Goal: Book appointment/travel/reservation

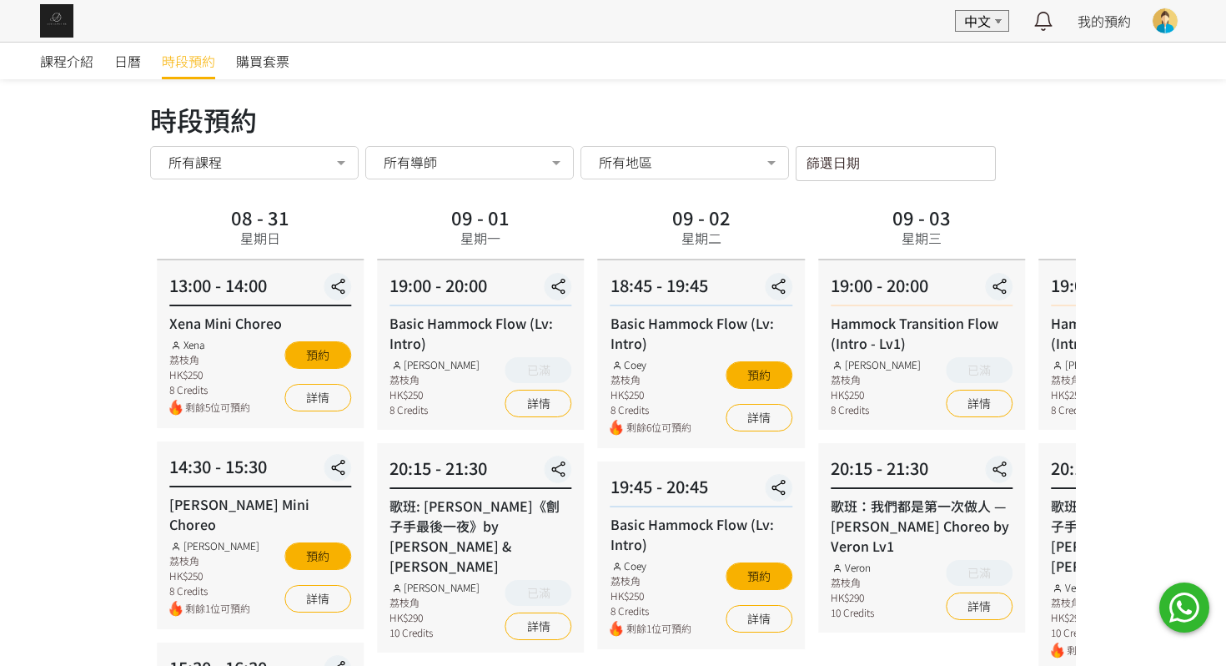
scroll to position [82, 0]
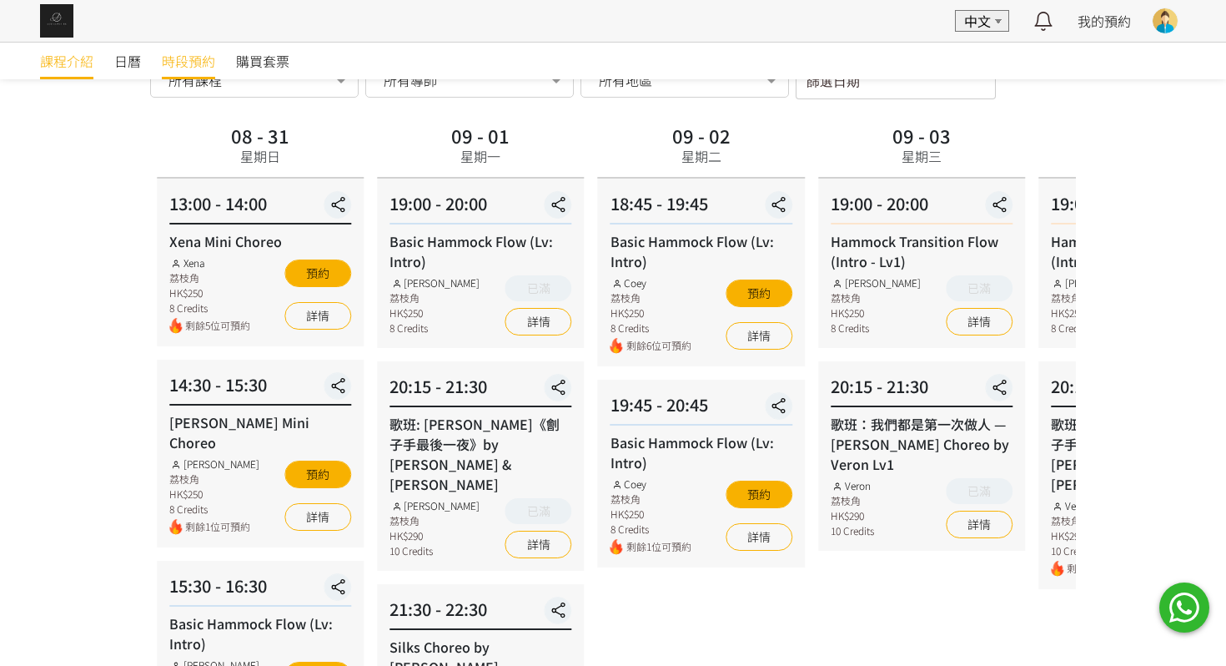
click at [57, 51] on span "課程介紹" at bounding box center [66, 61] width 53 height 20
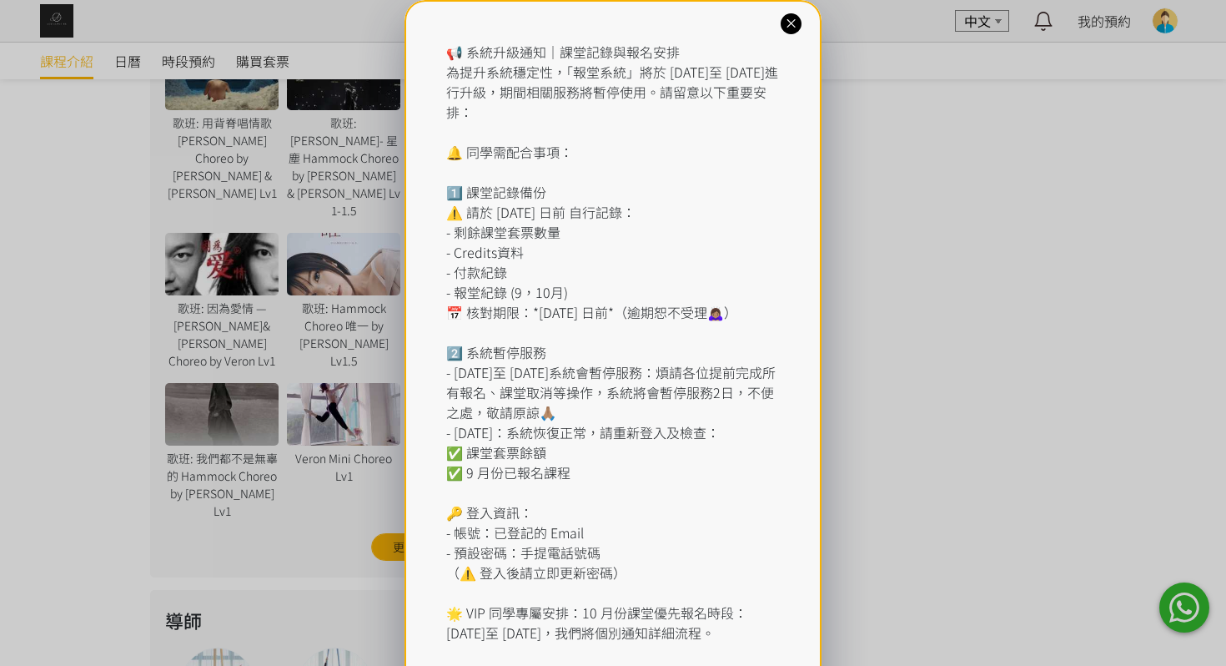
click at [234, 413] on div "📢 系統升級通知｜課堂記錄與報名安排 為提升系統穩定性，「報堂系統」將於 2025 年 9 月 1 日至 2 日進行升級，期間相關服務將暫停使用。請留意以下重…" at bounding box center [613, 372] width 1226 height 744
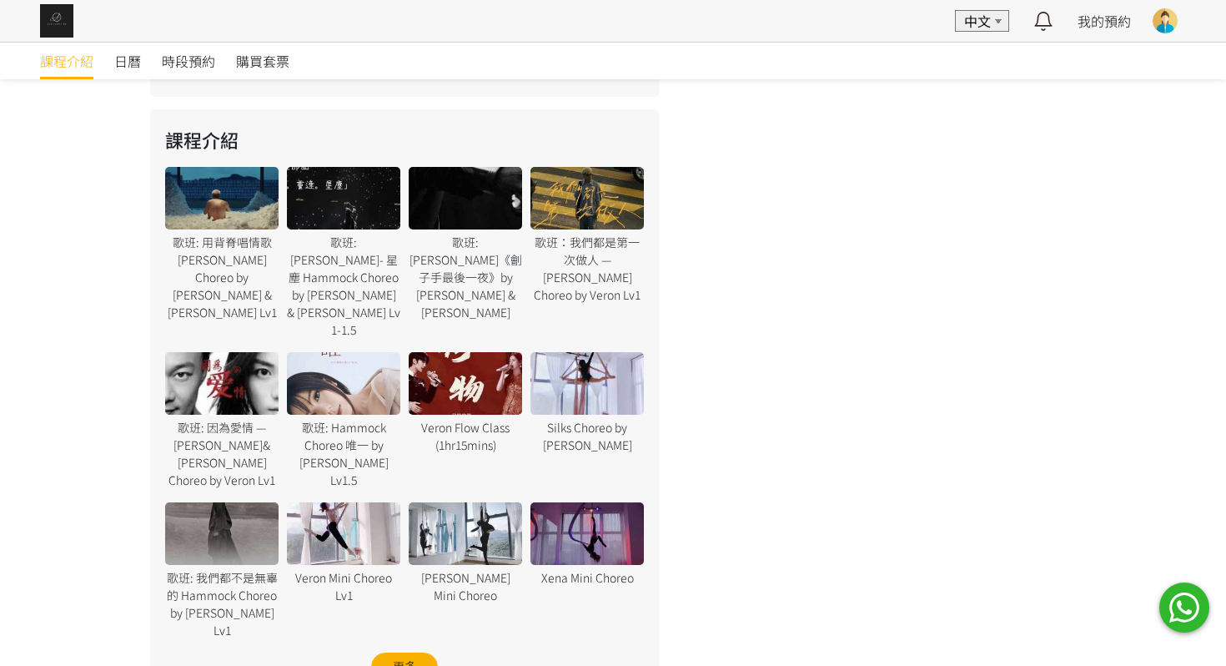
scroll to position [932, 0]
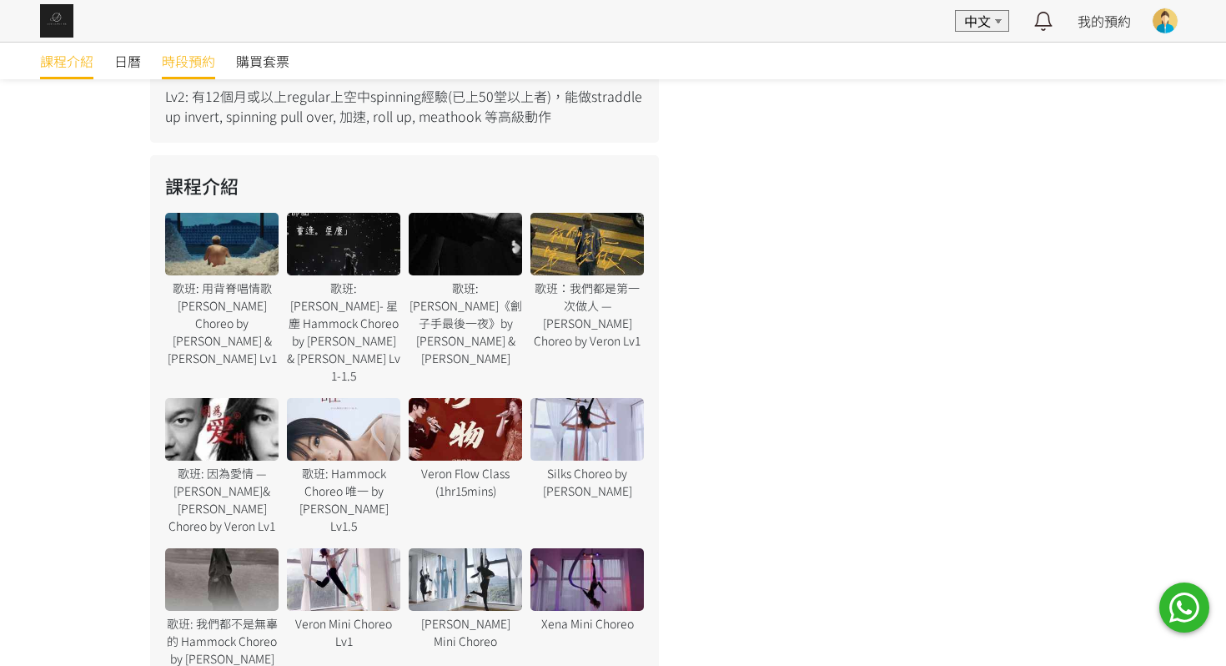
click at [195, 69] on span "時段預約" at bounding box center [188, 61] width 53 height 20
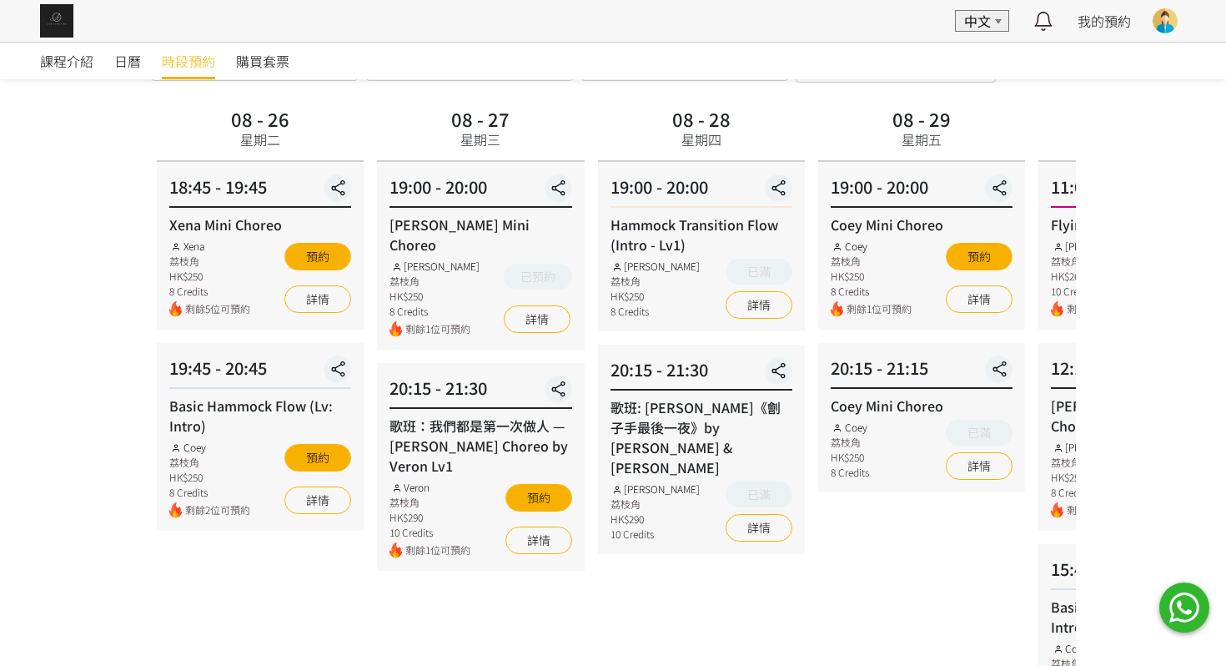
scroll to position [97, 0]
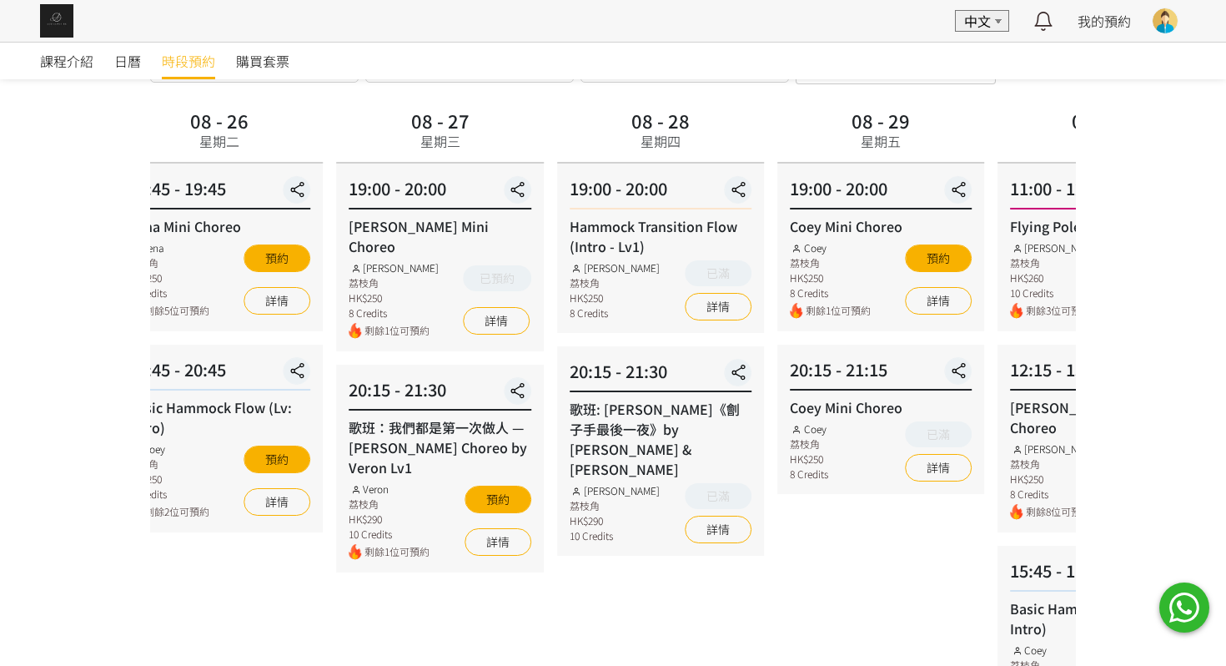
click at [496, 399] on div "20:15 - 21:30 歌班：我們都是第一次做人 — Firdhaus Hammock Choreo by Veron Lv1 Veron 荔枝角 HK$…" at bounding box center [439, 468] width 207 height 208
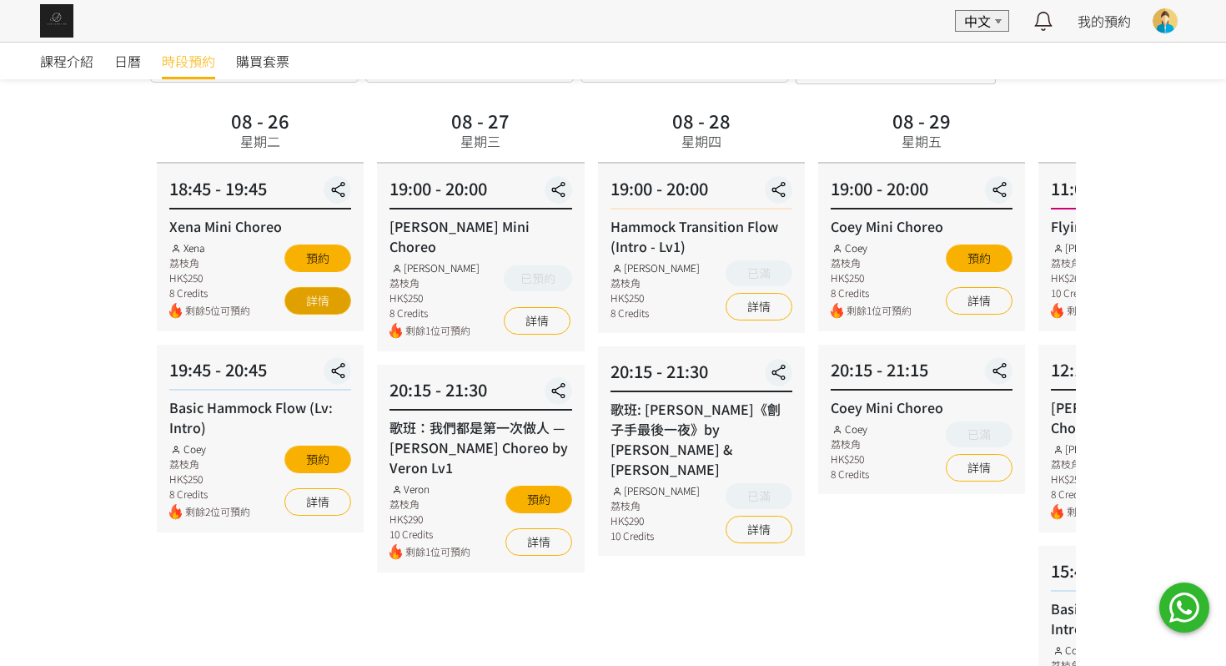
click at [336, 310] on link "詳情" at bounding box center [317, 301] width 67 height 28
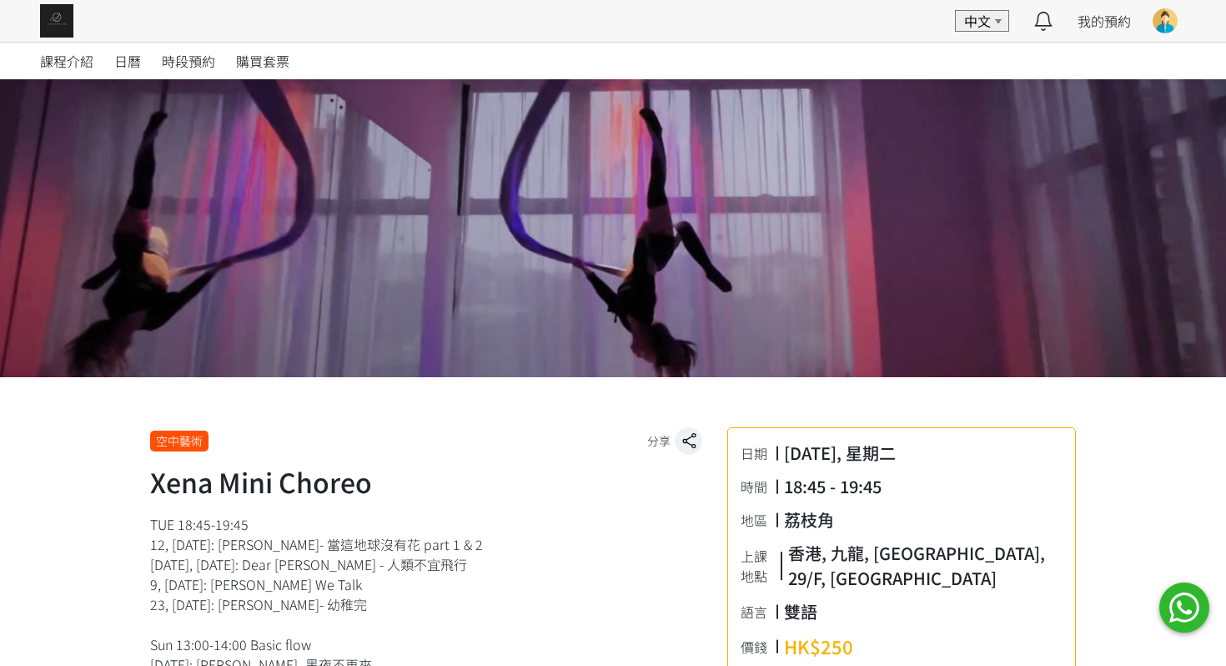
scroll to position [40, 0]
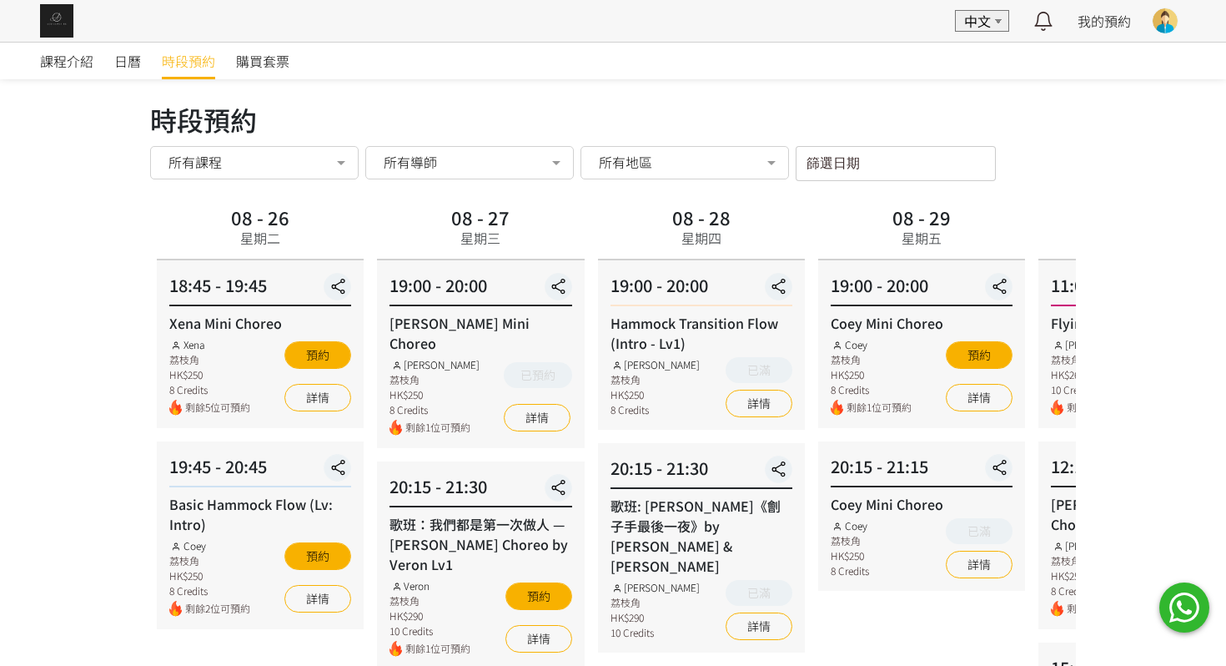
scroll to position [97, 0]
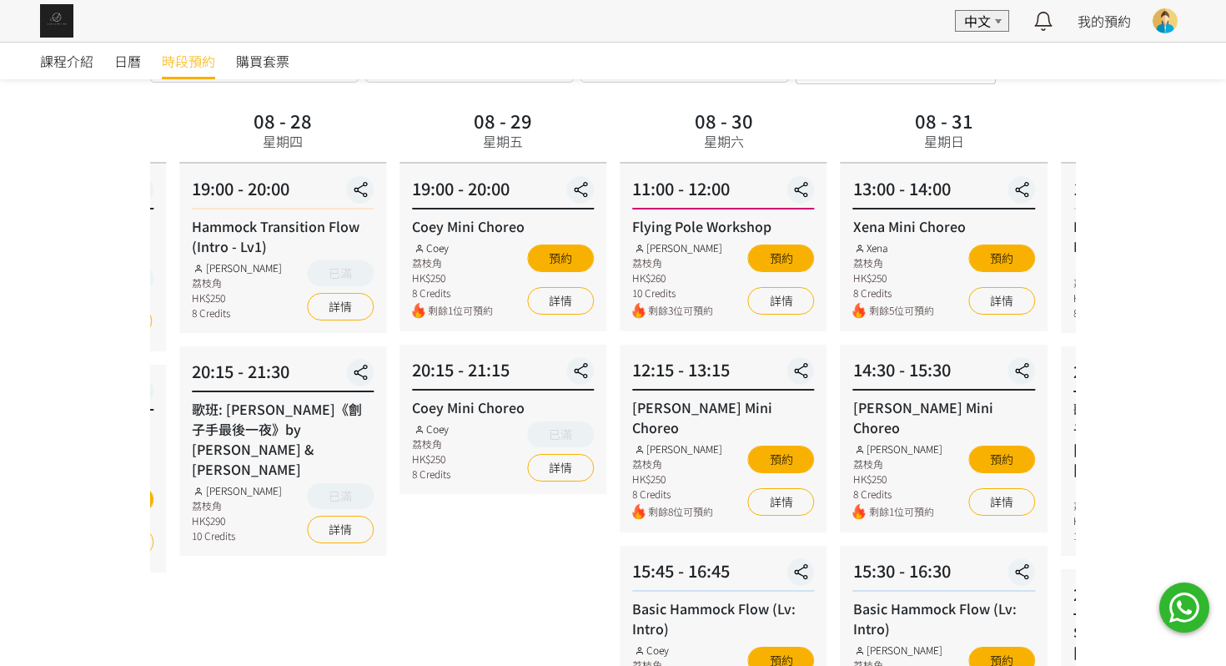
click at [259, 347] on div "08 - 28 星期四 19:00 - 20:00 Hammock Transition Flow (Intro - Lv1) [PERSON_NAME] 荔…" at bounding box center [283, 519] width 220 height 830
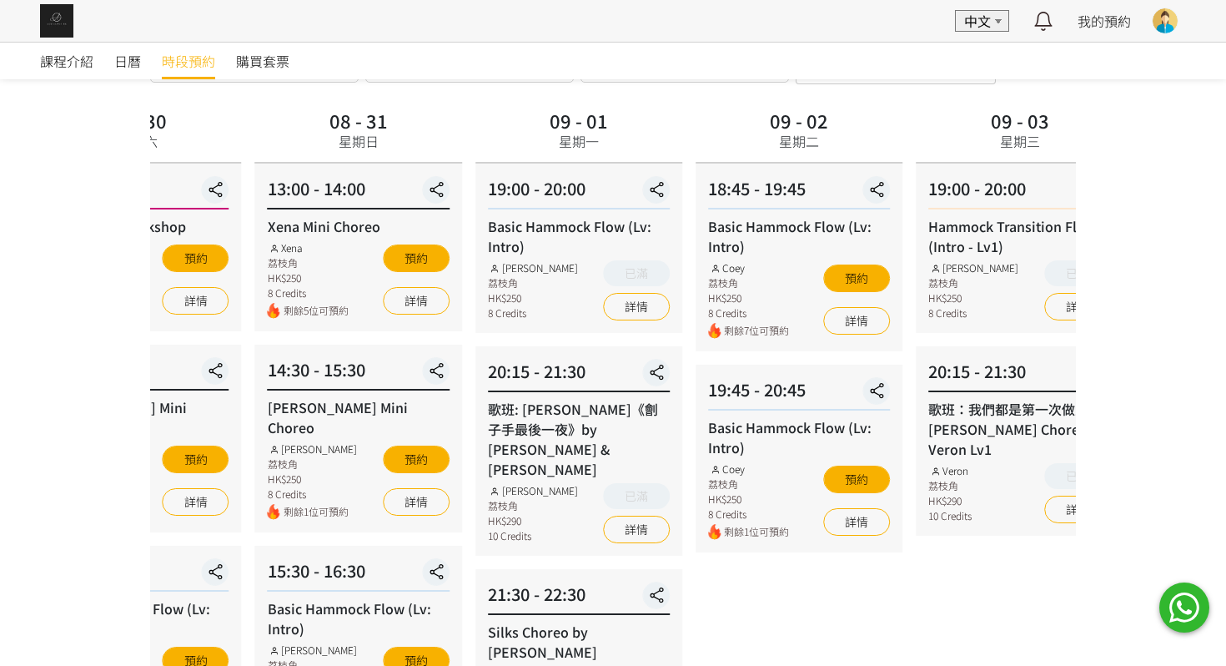
click at [379, 379] on div "08 - 31 星期日 13:00 - 14:00 Xena Mini Choreo Xena 荔枝角 HK$250 8 Credits 剩餘5位可預約 預約…" at bounding box center [359, 519] width 220 height 830
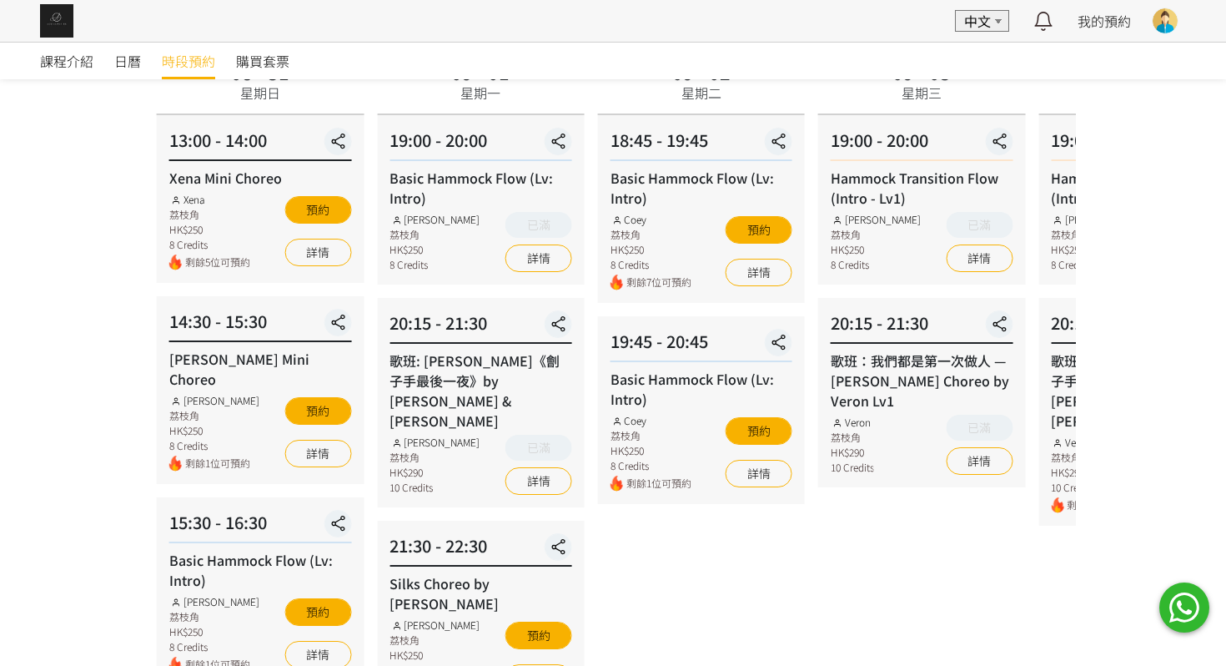
scroll to position [109, 0]
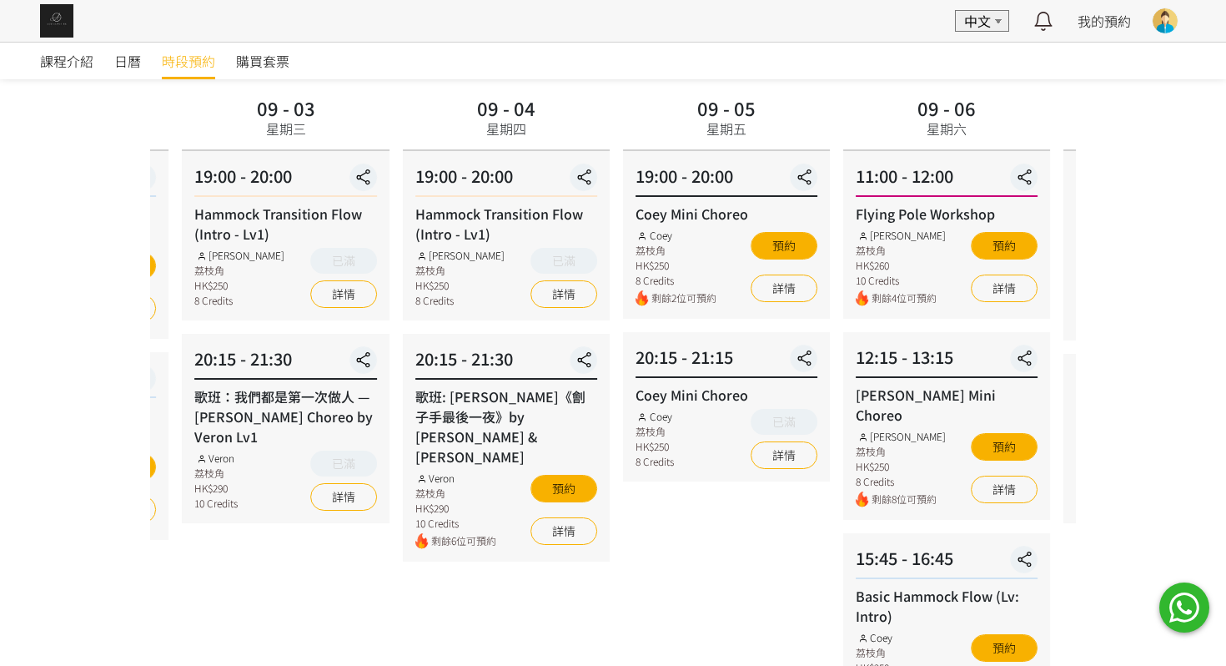
click at [251, 441] on div "歌班：我們都是第一次做人 — [PERSON_NAME] Choreo by Veron Lv1" at bounding box center [285, 416] width 182 height 60
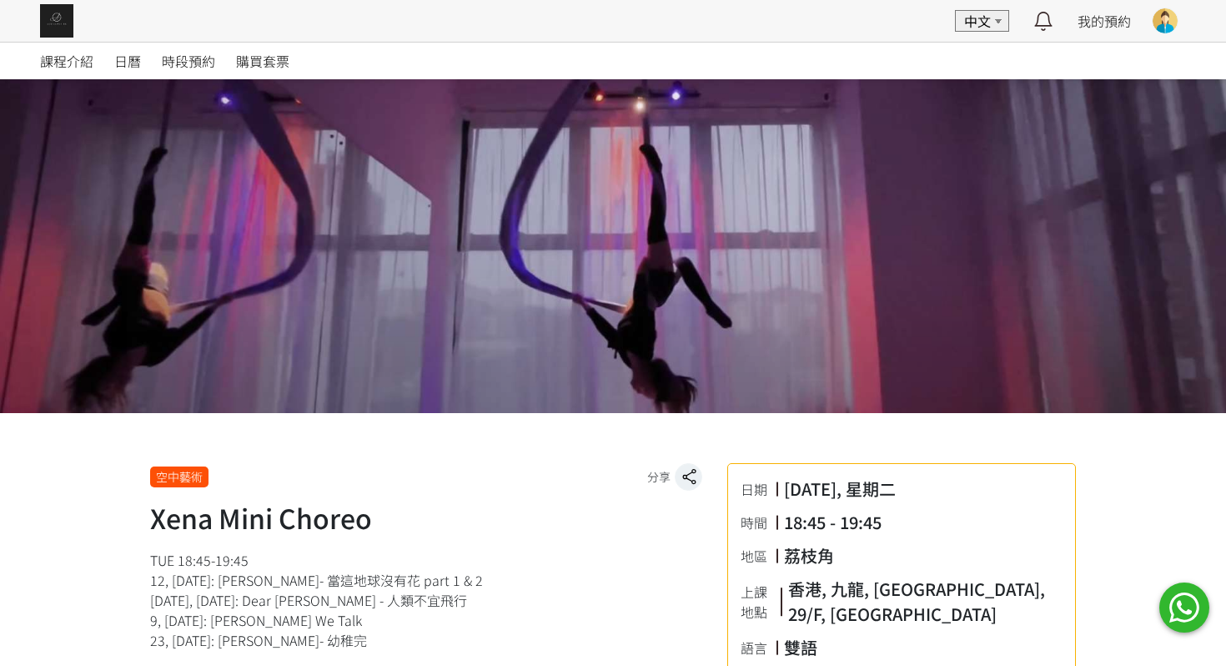
scroll to position [40, 0]
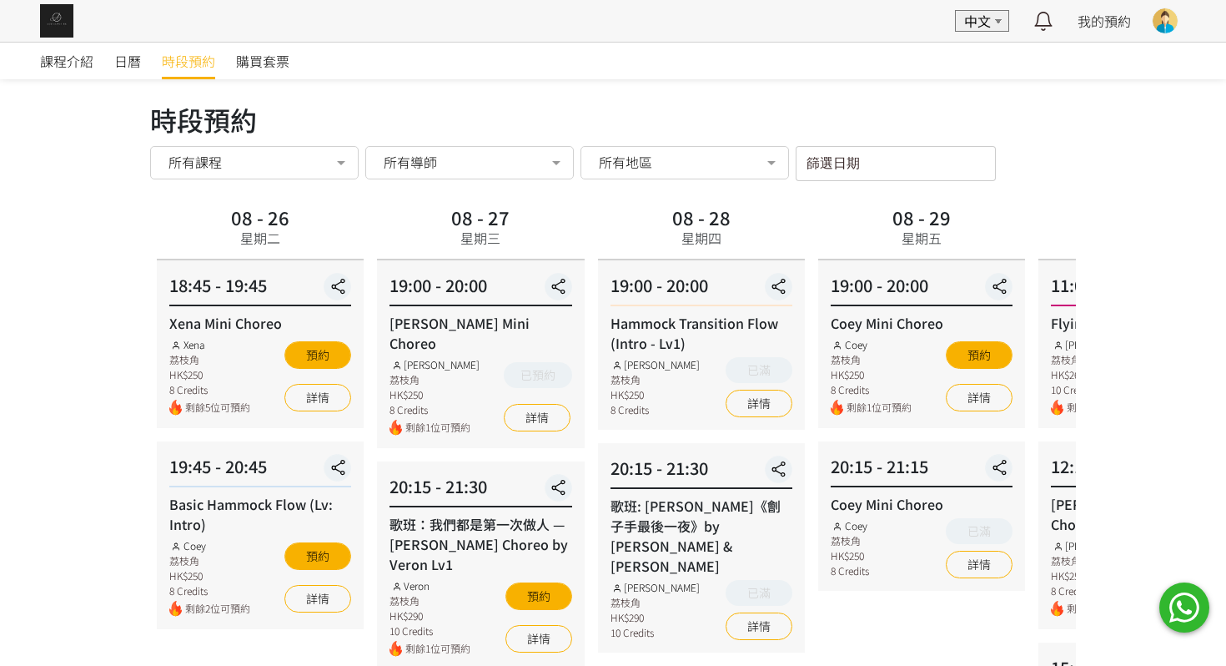
scroll to position [109, 0]
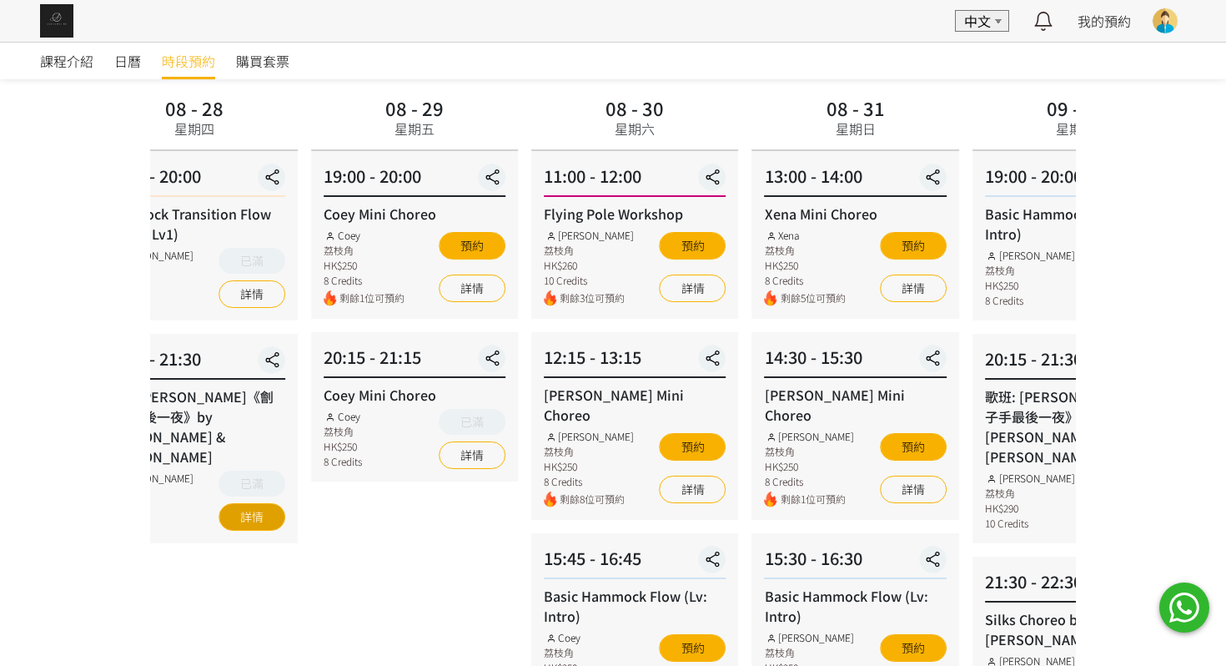
drag, startPoint x: 785, startPoint y: 442, endPoint x: 251, endPoint y: 473, distance: 534.7
click at [249, 471] on div "已滿 詳情" at bounding box center [252, 500] width 67 height 60
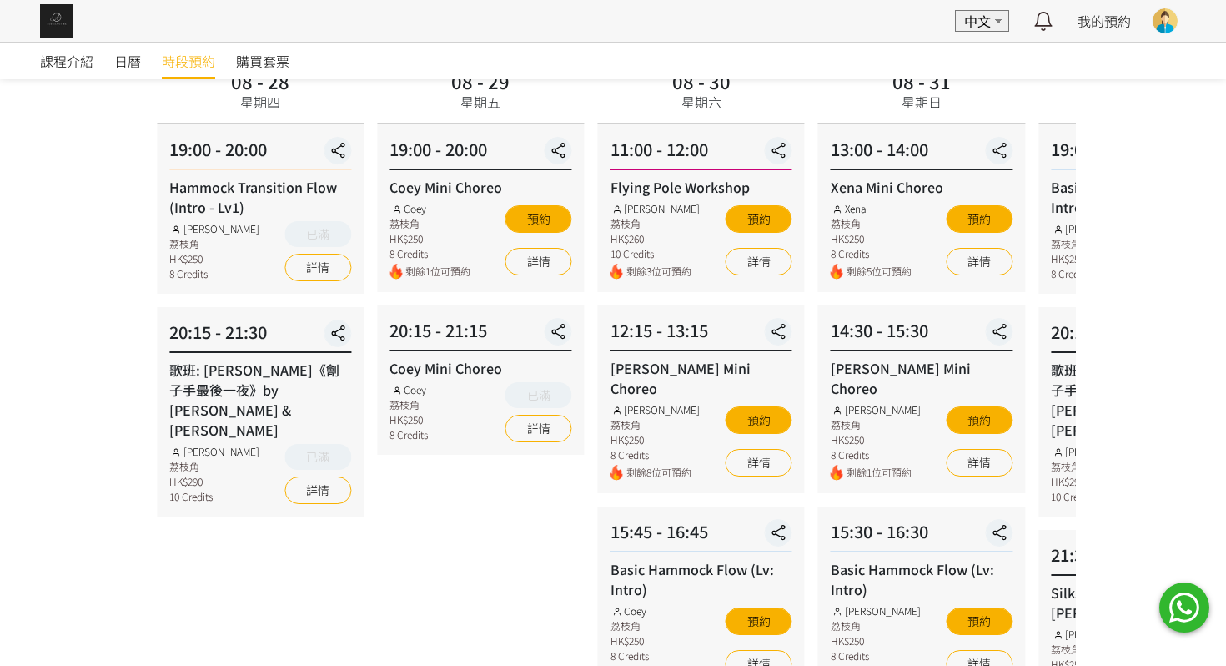
scroll to position [128, 0]
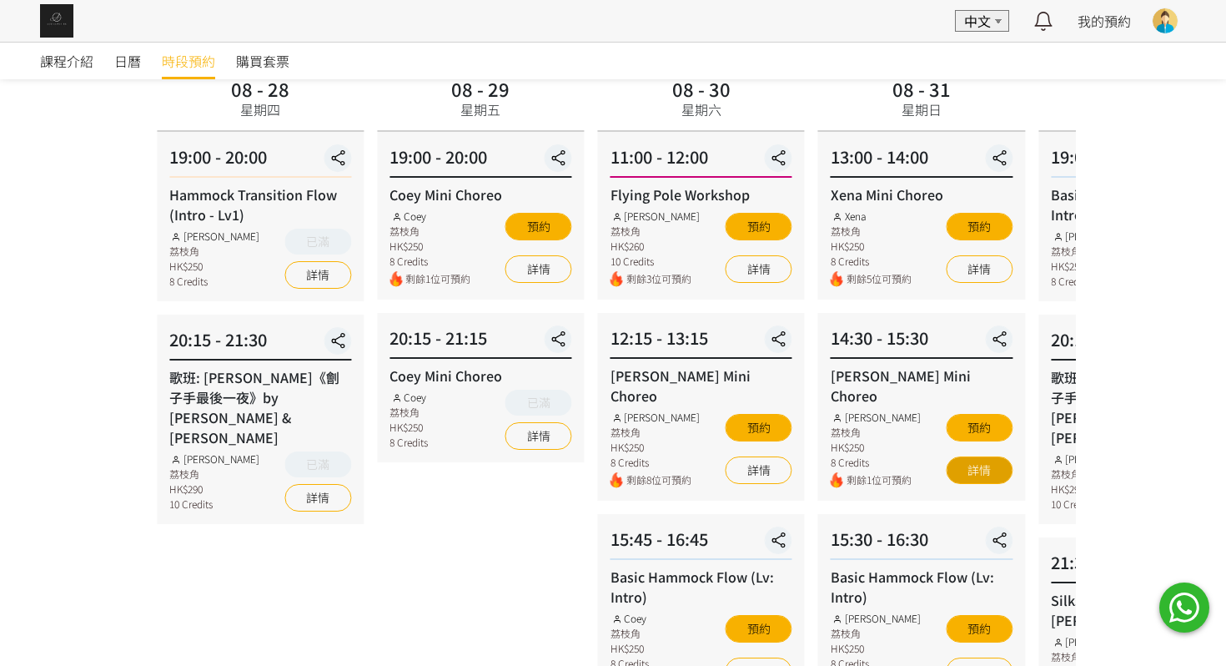
click at [958, 456] on link "詳情" at bounding box center [979, 470] width 67 height 28
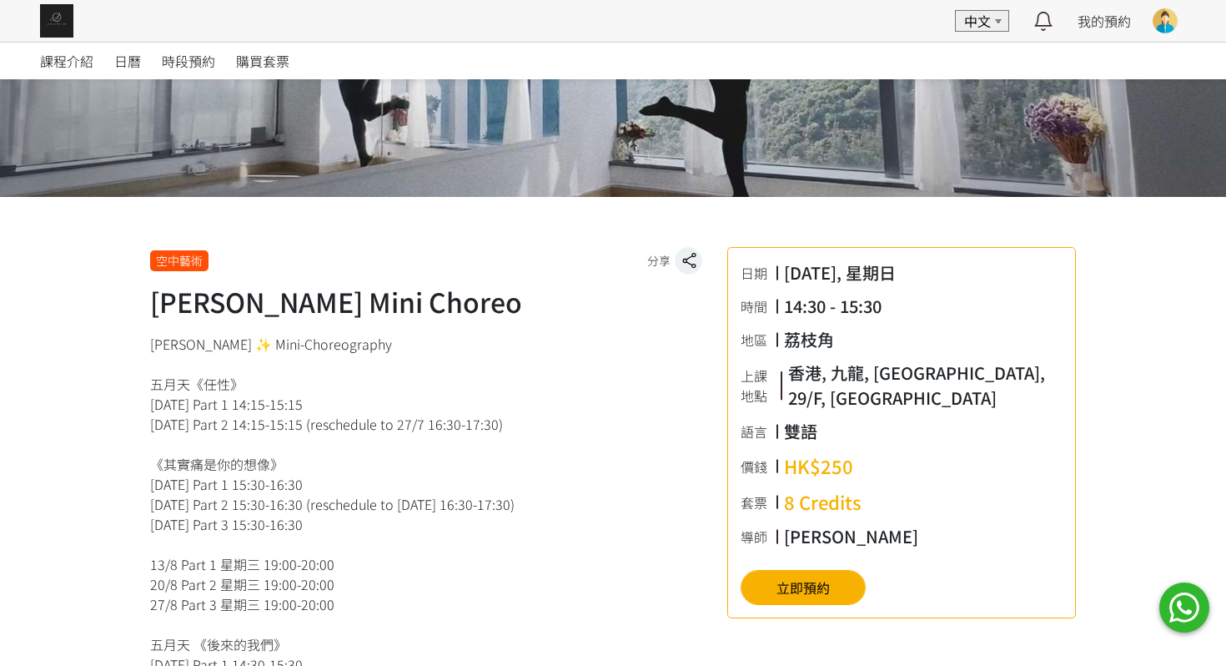
scroll to position [211, 0]
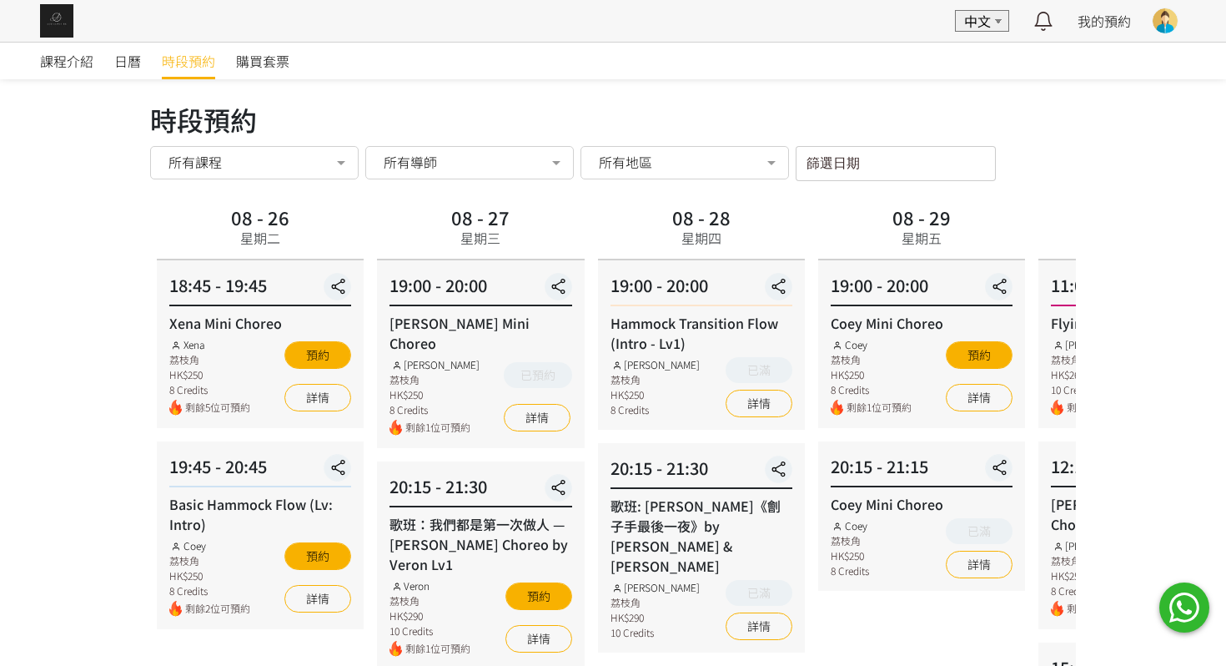
scroll to position [128, 0]
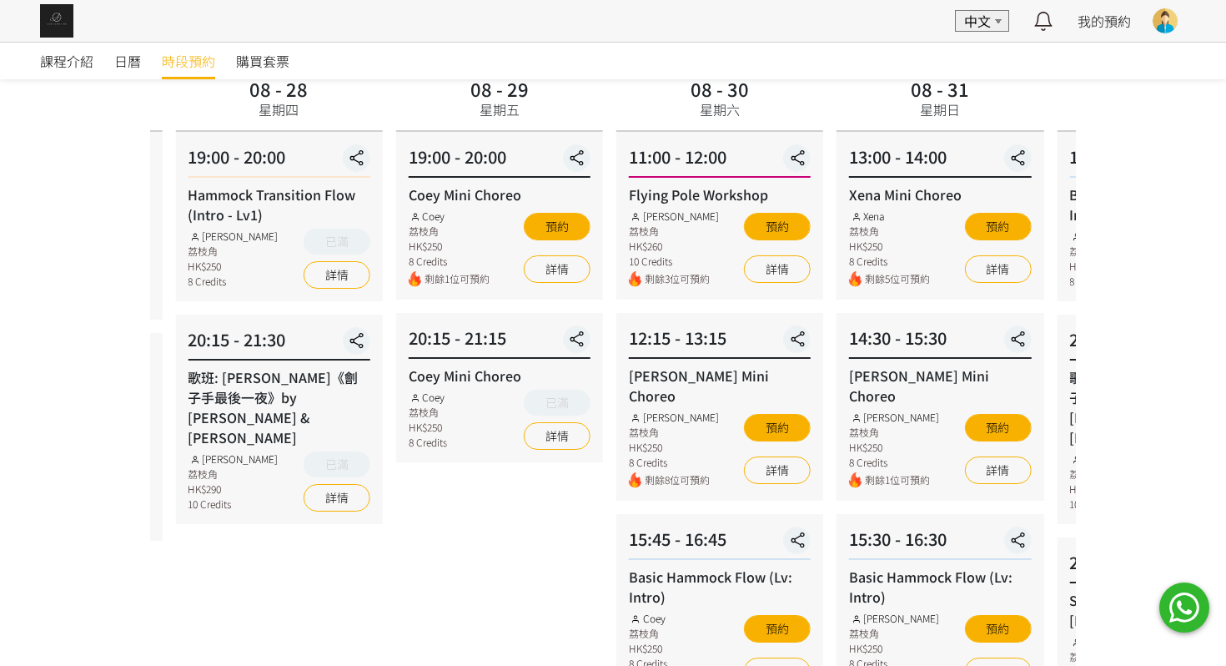
click at [508, 480] on div "08 - 29 星期五 19:00 - 20:00 Coey Mini Choreo Coey 荔枝角 HK$250 8 Credits 剩餘1位可預約 預約…" at bounding box center [499, 488] width 220 height 830
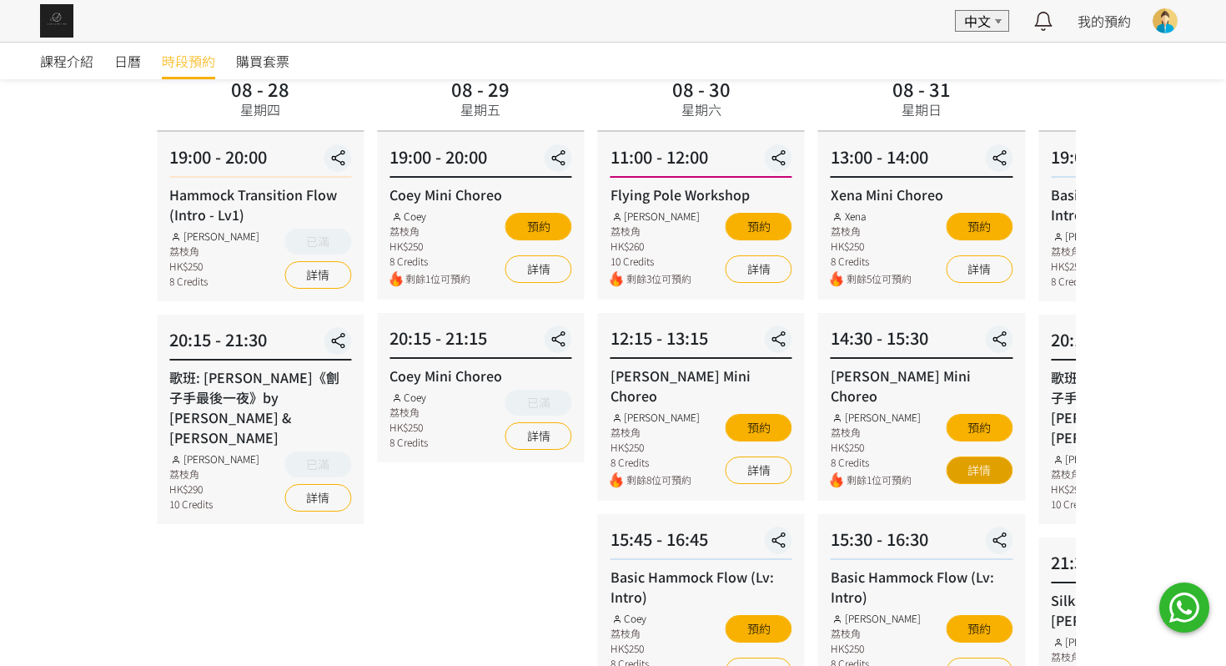
click at [957, 460] on link "詳情" at bounding box center [979, 470] width 67 height 28
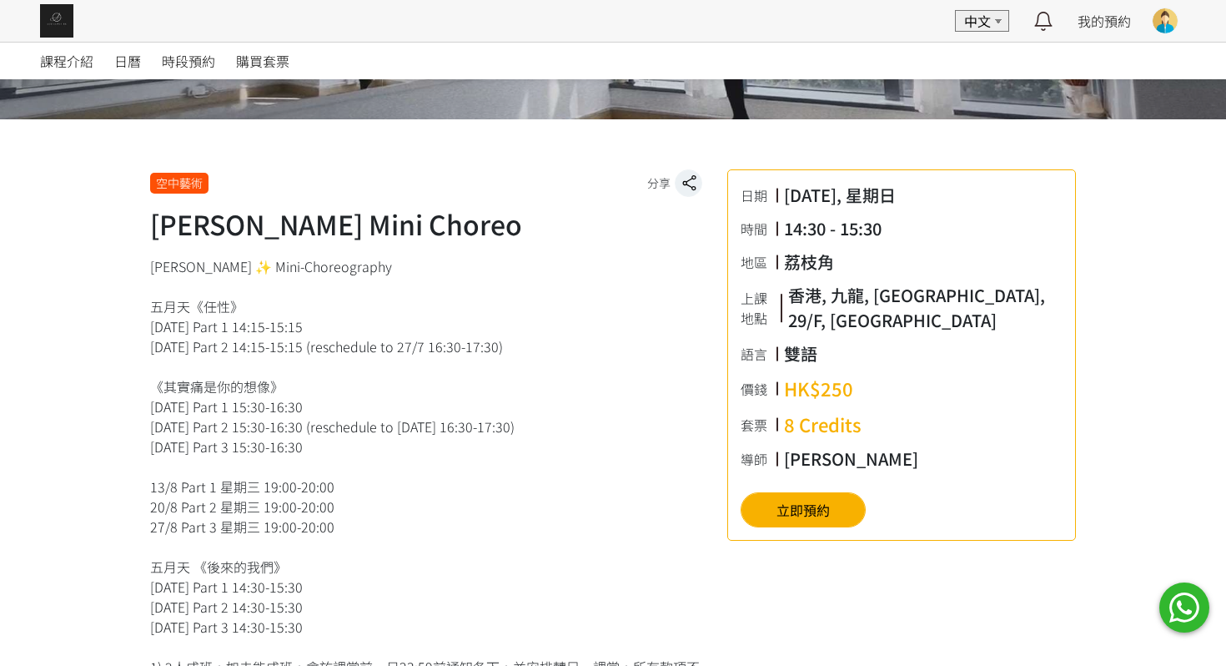
scroll to position [310, 0]
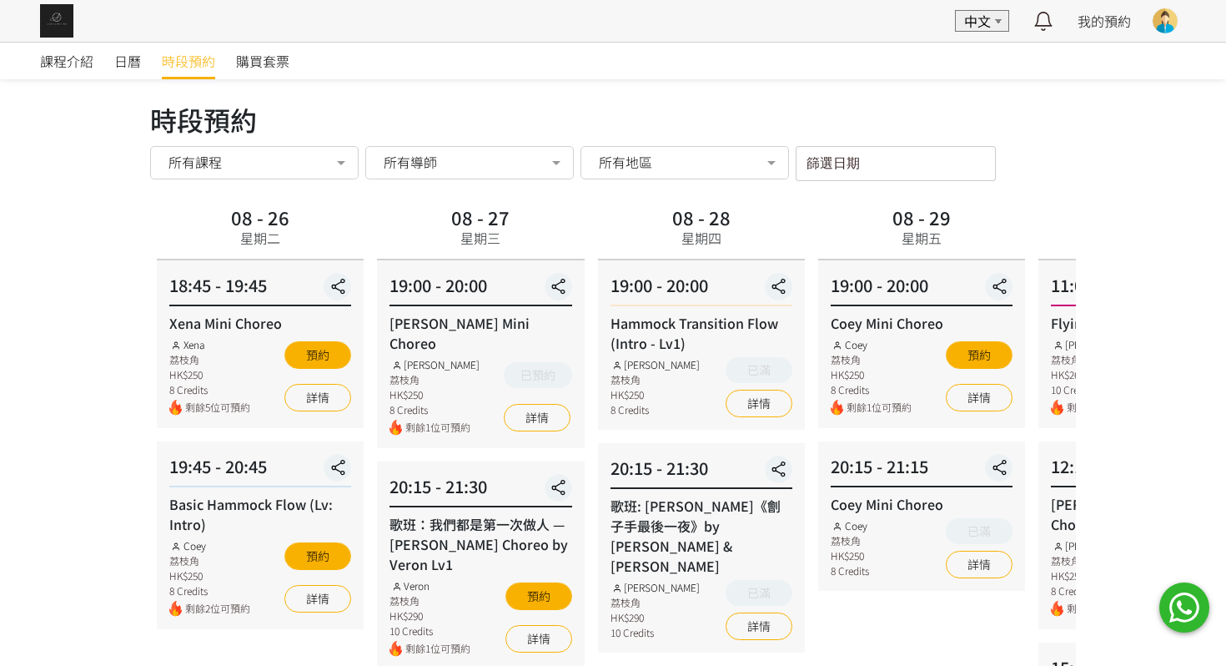
scroll to position [128, 0]
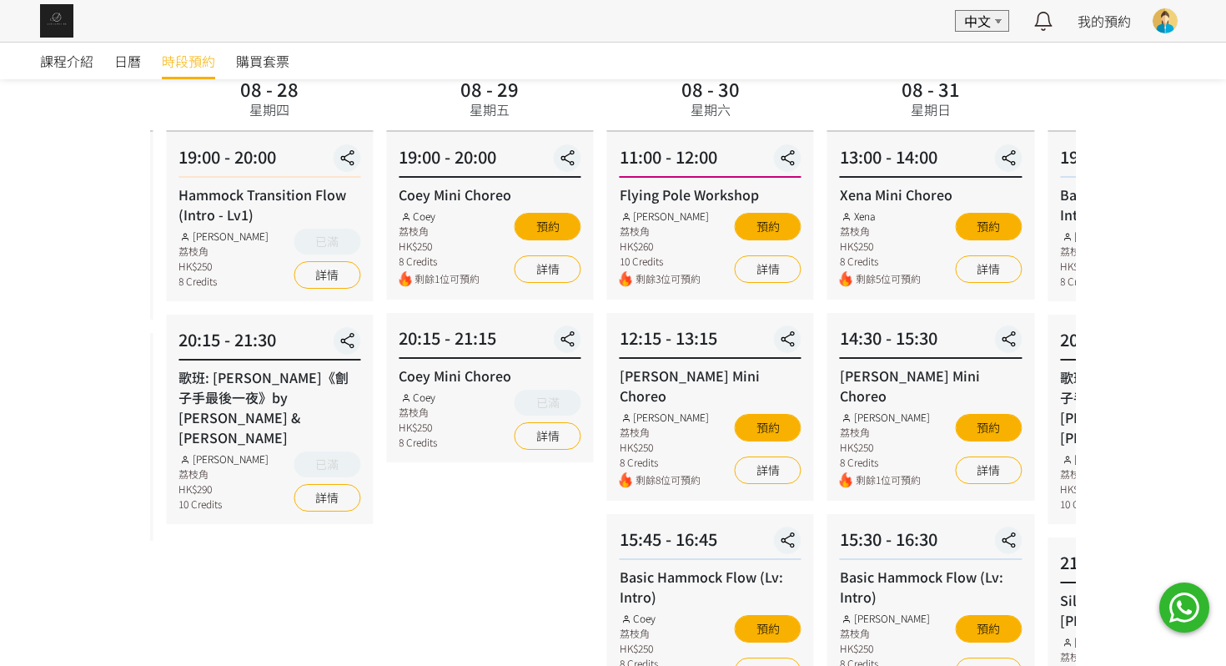
click at [525, 491] on div "08 - 29 星期五 19:00 - 20:00 Coey Mini Choreo Coey 荔枝角 HK$250 8 Credits 剩餘1位可預約 預約…" at bounding box center [489, 488] width 220 height 830
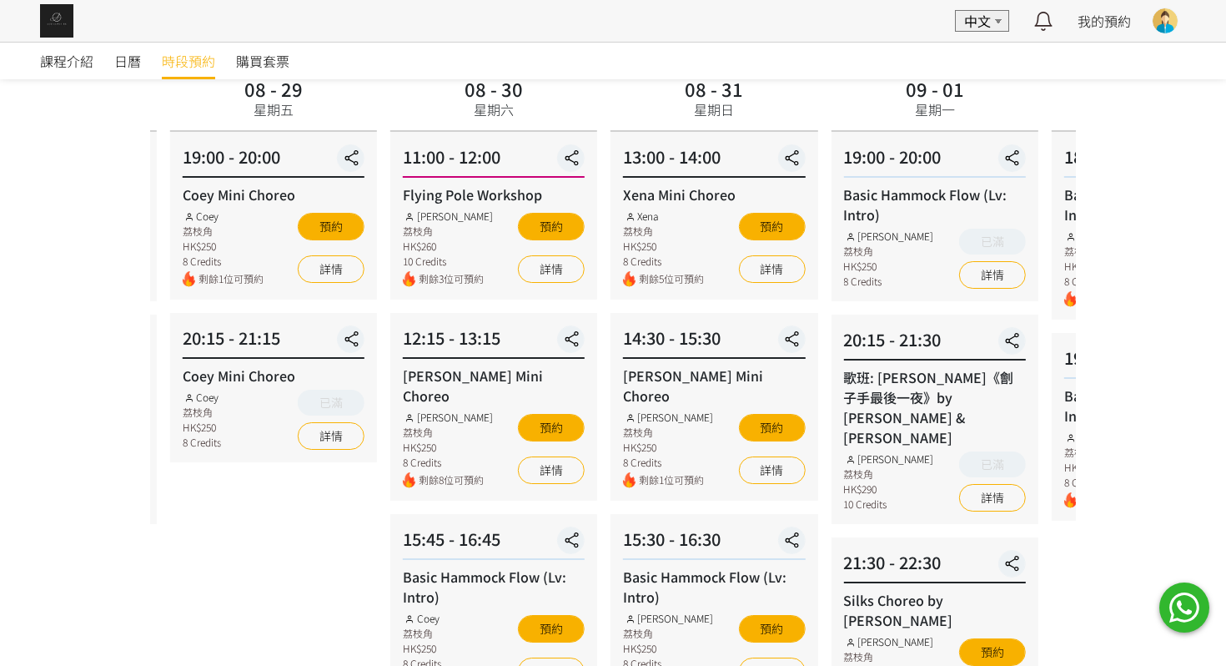
click at [623, 526] on div "15:30 - 16:30" at bounding box center [714, 542] width 182 height 33
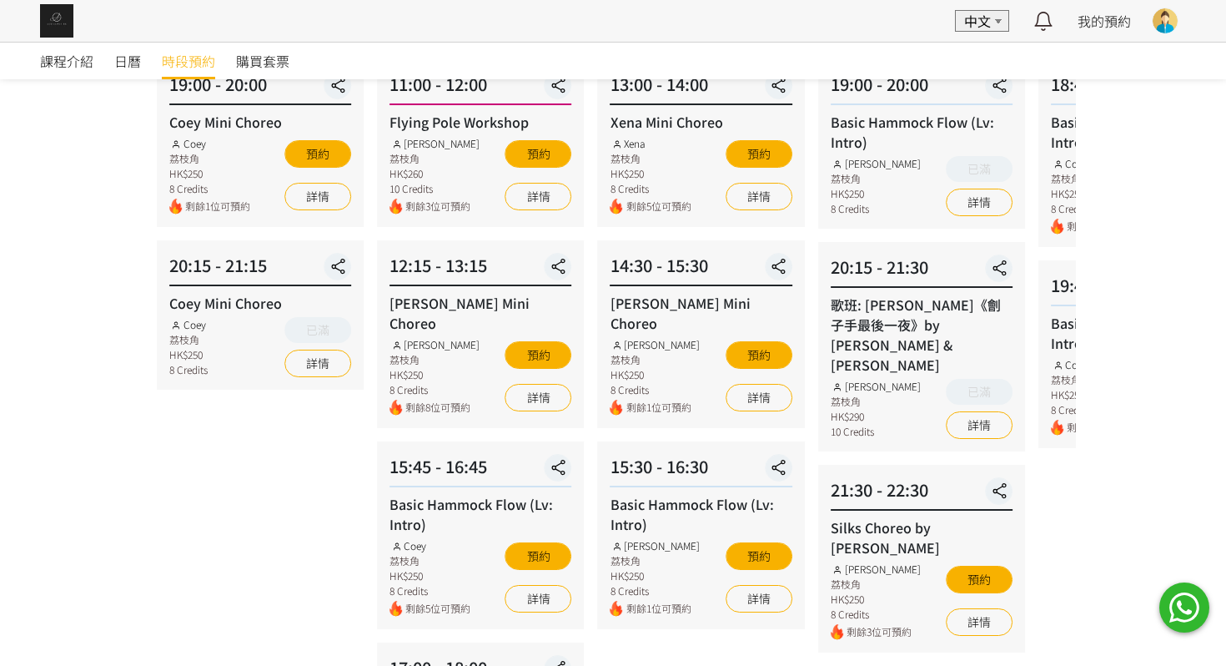
scroll to position [230, 0]
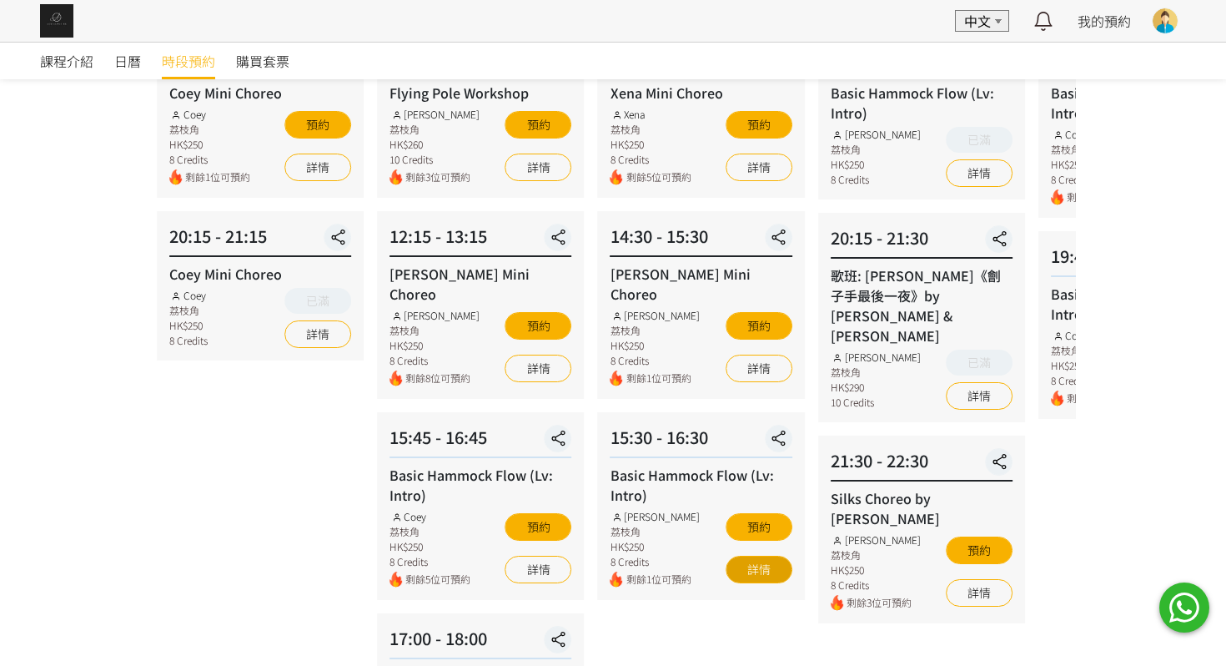
click at [732, 556] on link "詳情" at bounding box center [759, 569] width 67 height 28
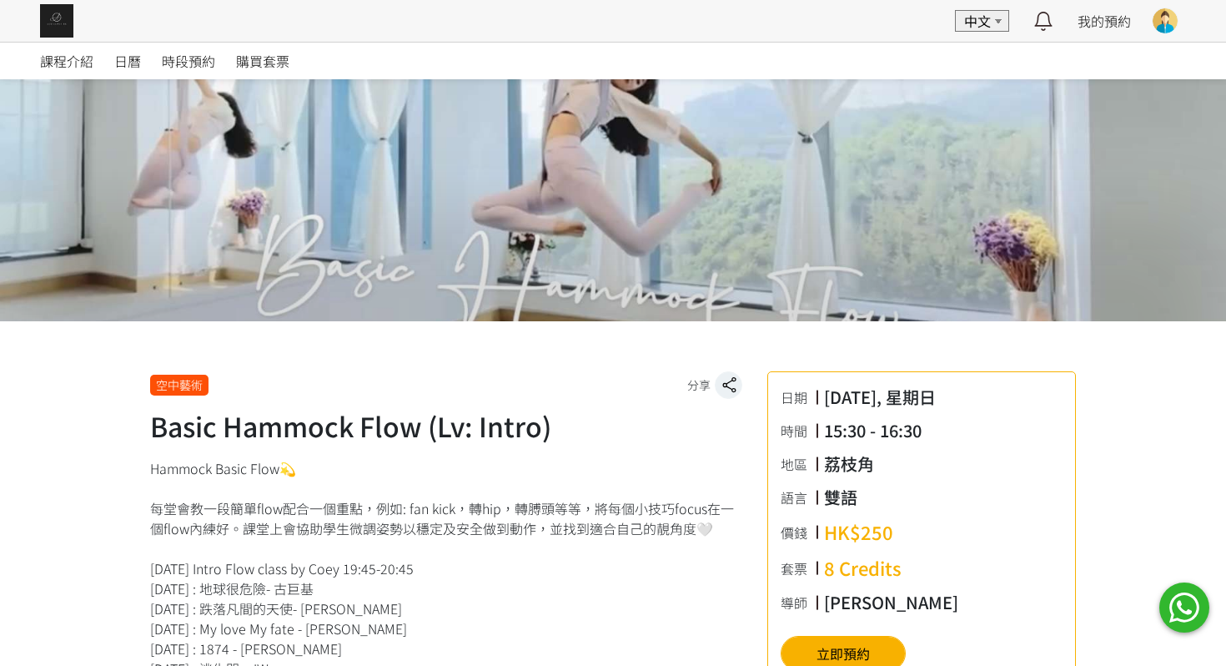
scroll to position [649, 0]
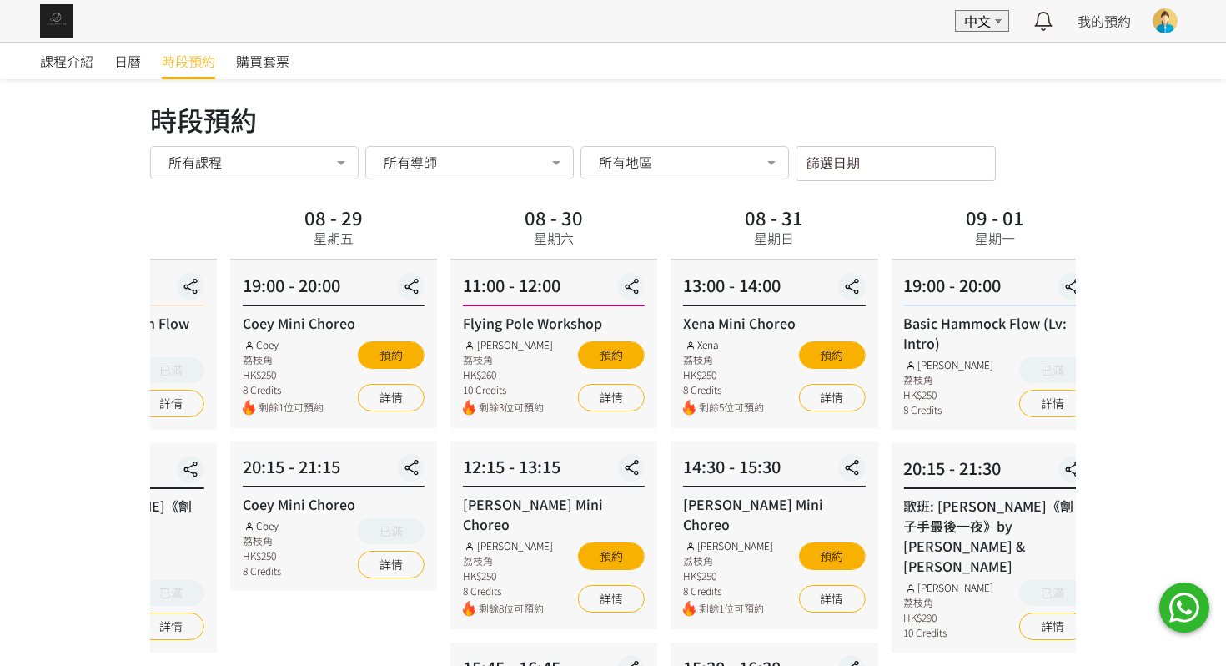
click at [210, 465] on div "08 - 28 星期四 19:00 - 20:00 Hammock Transition Flow (Intro - Lv1) [PERSON_NAME] 荔…" at bounding box center [113, 616] width 220 height 830
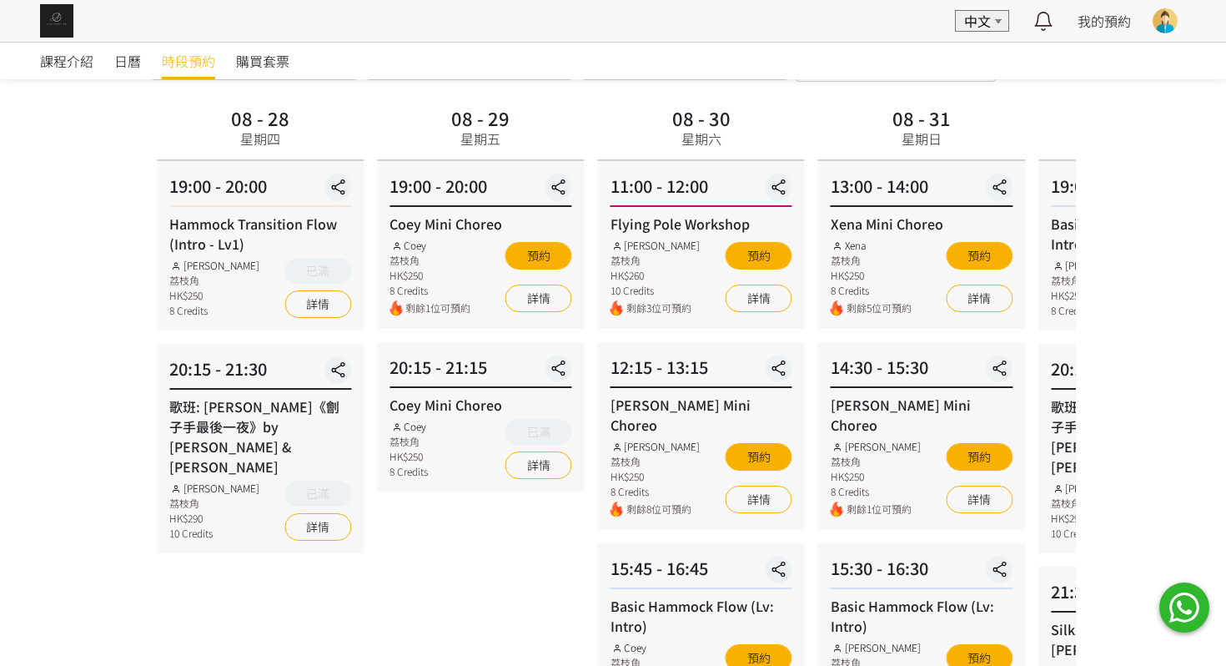
scroll to position [97, 0]
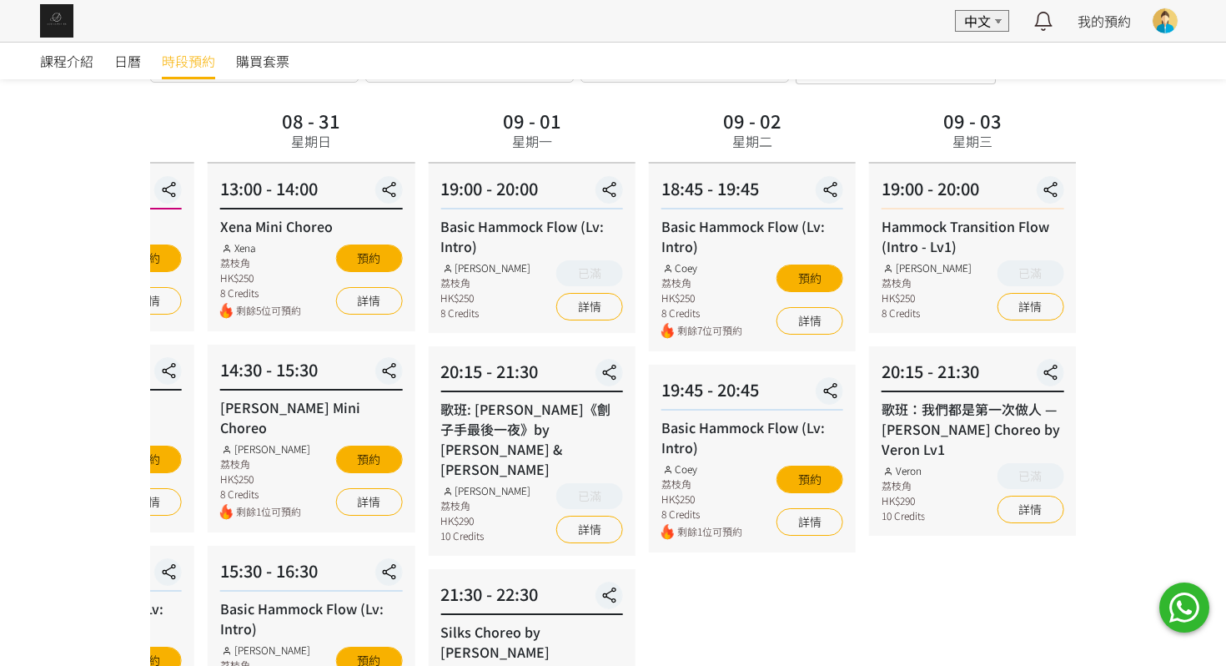
click at [209, 429] on div "14:30 - 15:30 [PERSON_NAME] Choreo [PERSON_NAME] 荔枝角 HK$250 8 Credits 剩餘1位可預約 預…" at bounding box center [311, 438] width 207 height 188
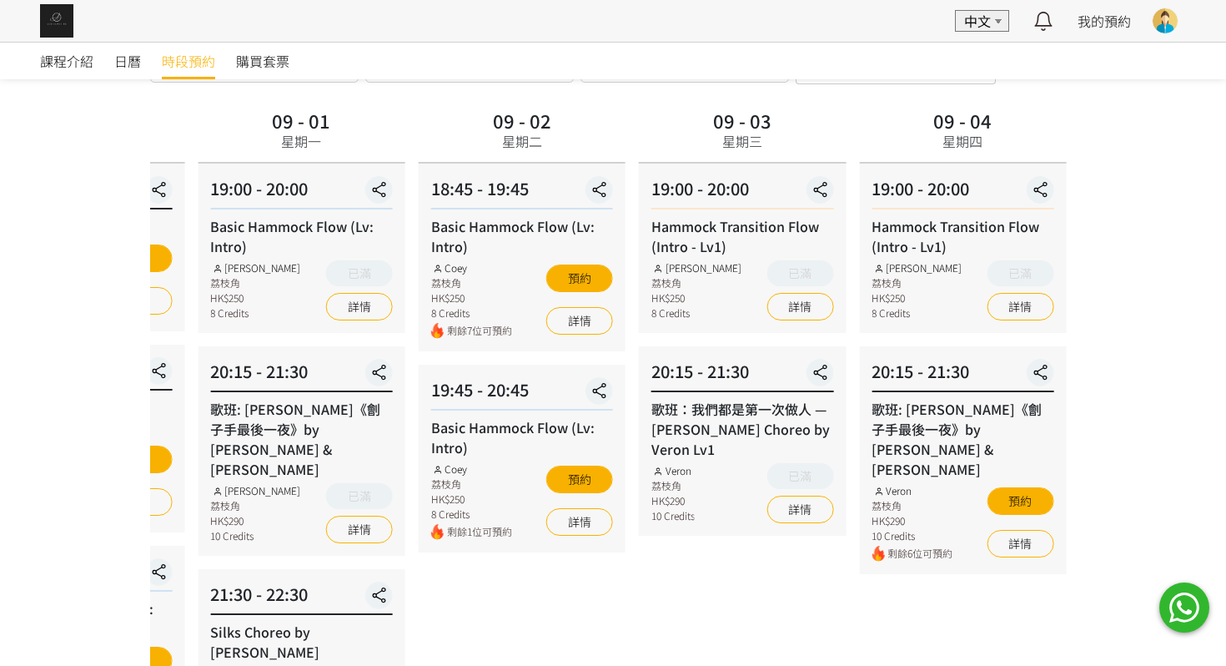
click at [259, 422] on div "20:15 - 21:30 歌班: [PERSON_NAME]《劊子手最後一夜》by [PERSON_NAME] & [PERSON_NAME] 荔枝角 HK…" at bounding box center [301, 450] width 207 height 209
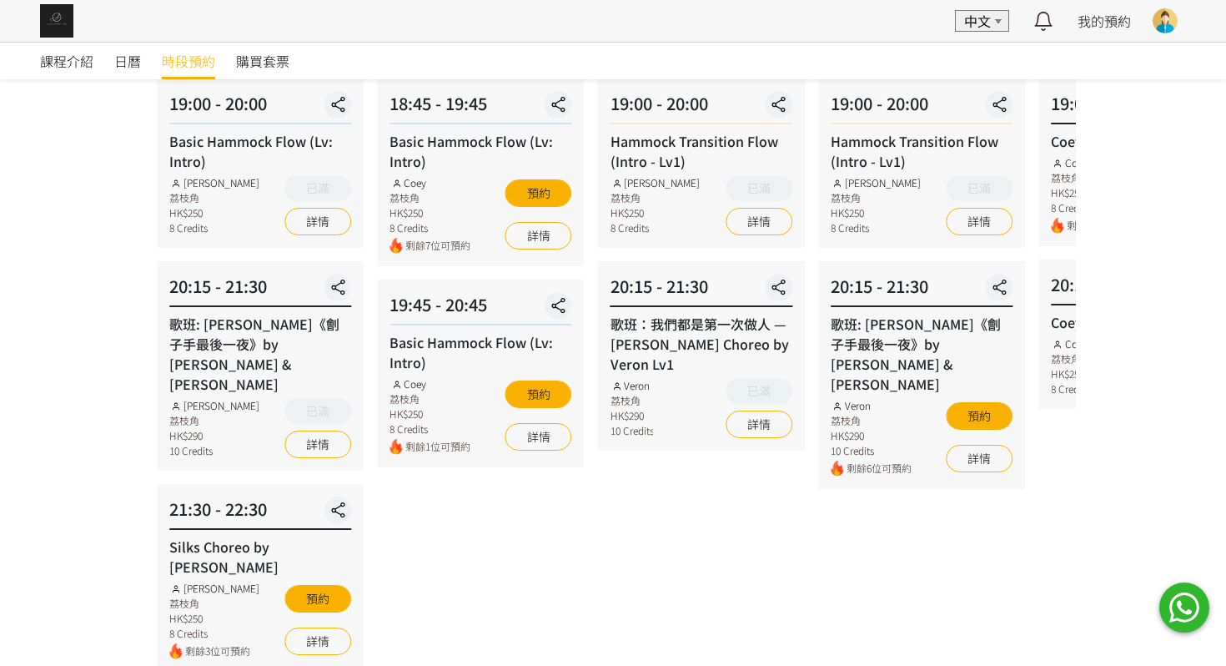
scroll to position [179, 0]
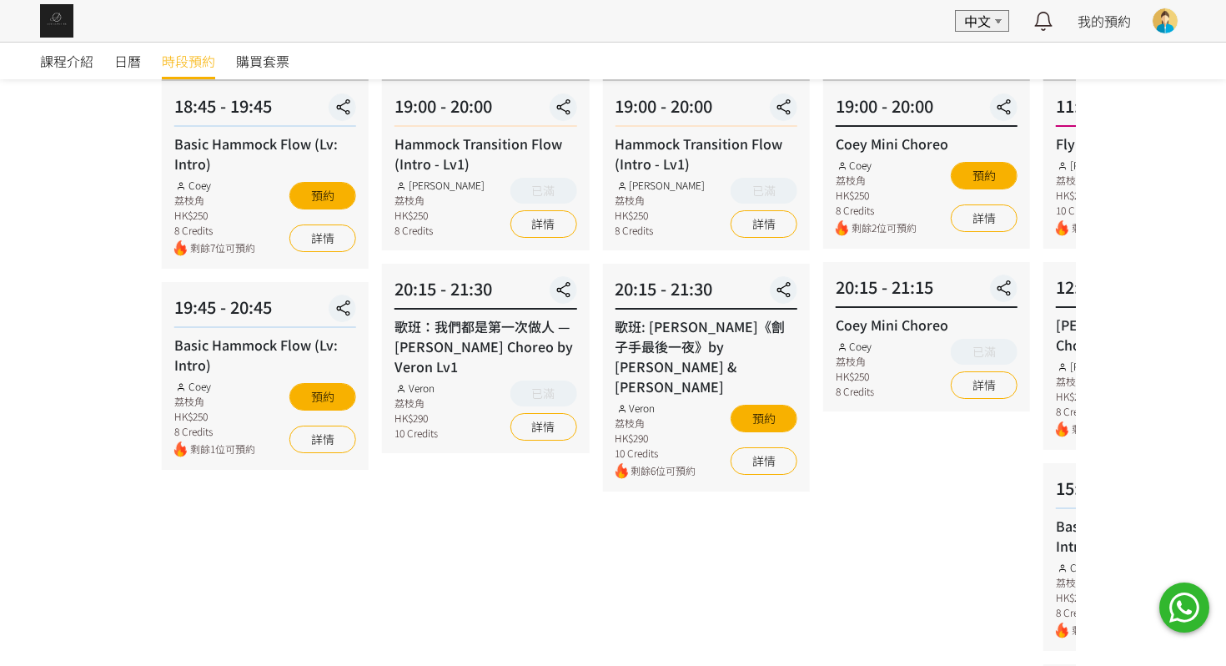
click at [382, 422] on div "20:15 - 21:30 歌班：我們都是第一次做人 — [PERSON_NAME] Choreo by Veron Lv1 Veron 荔枝角 HK$290…" at bounding box center [485, 358] width 207 height 189
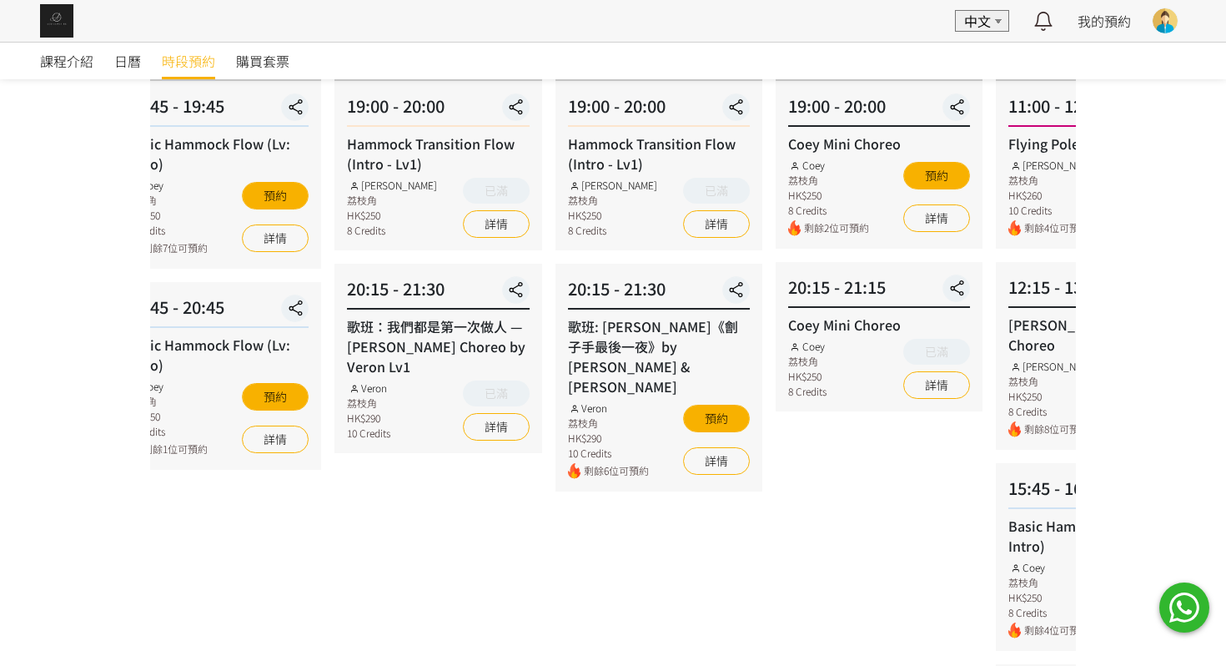
click at [748, 335] on div "09 - 04 星期四 19:00 - 20:00 Hammock Transition Flow (Intro - Lv1) [PERSON_NAME] 荔…" at bounding box center [659, 437] width 220 height 830
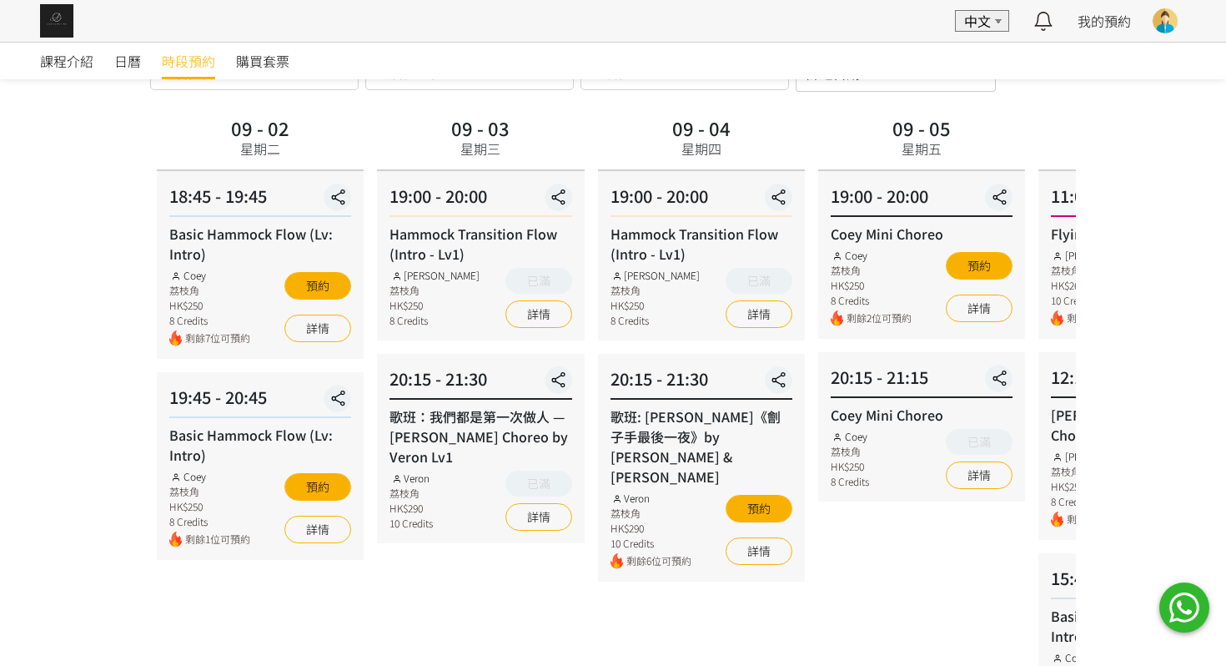
scroll to position [28, 0]
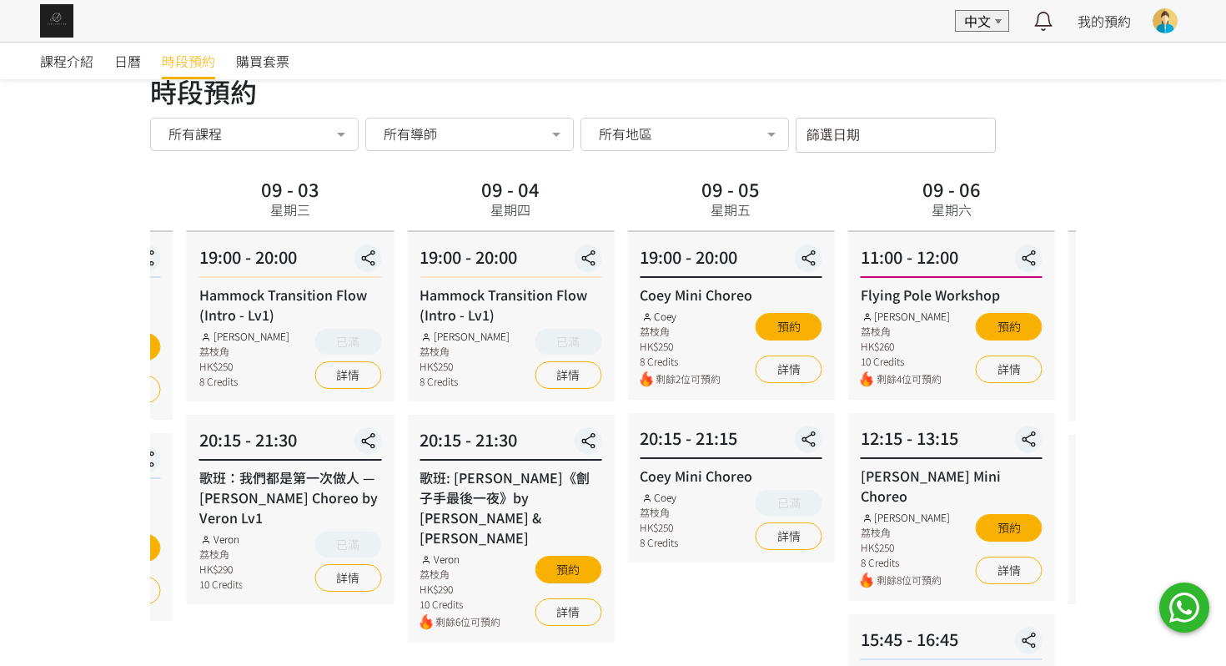
click at [640, 317] on div "Coey" at bounding box center [680, 316] width 81 height 15
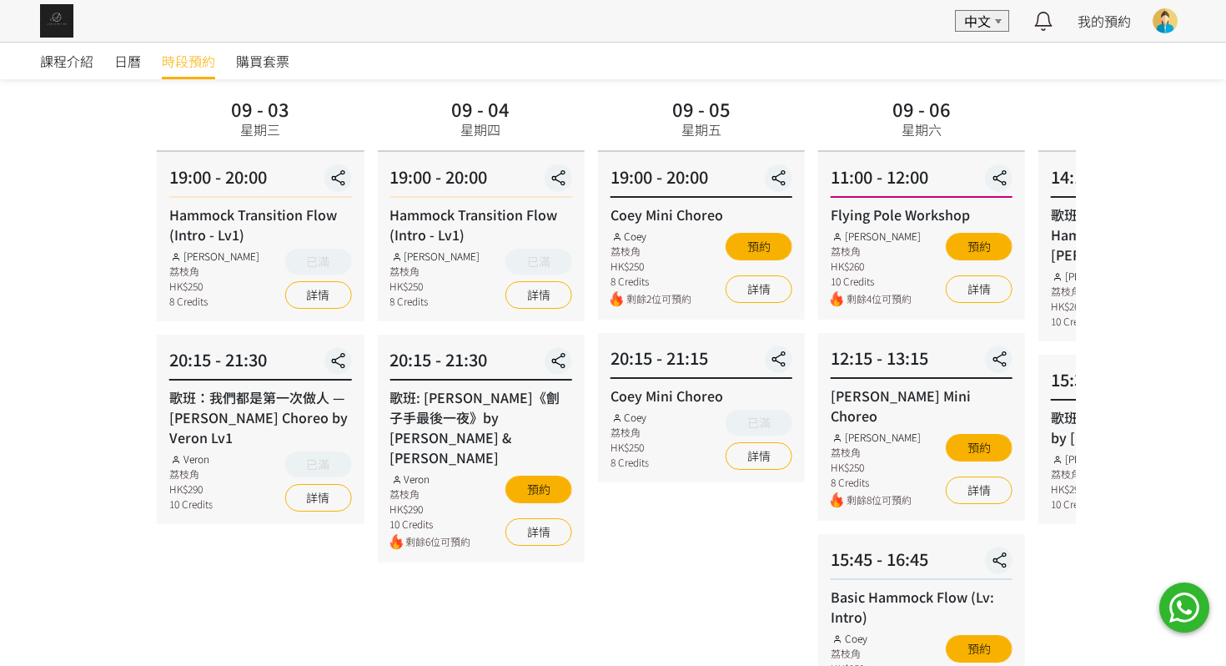
scroll to position [113, 0]
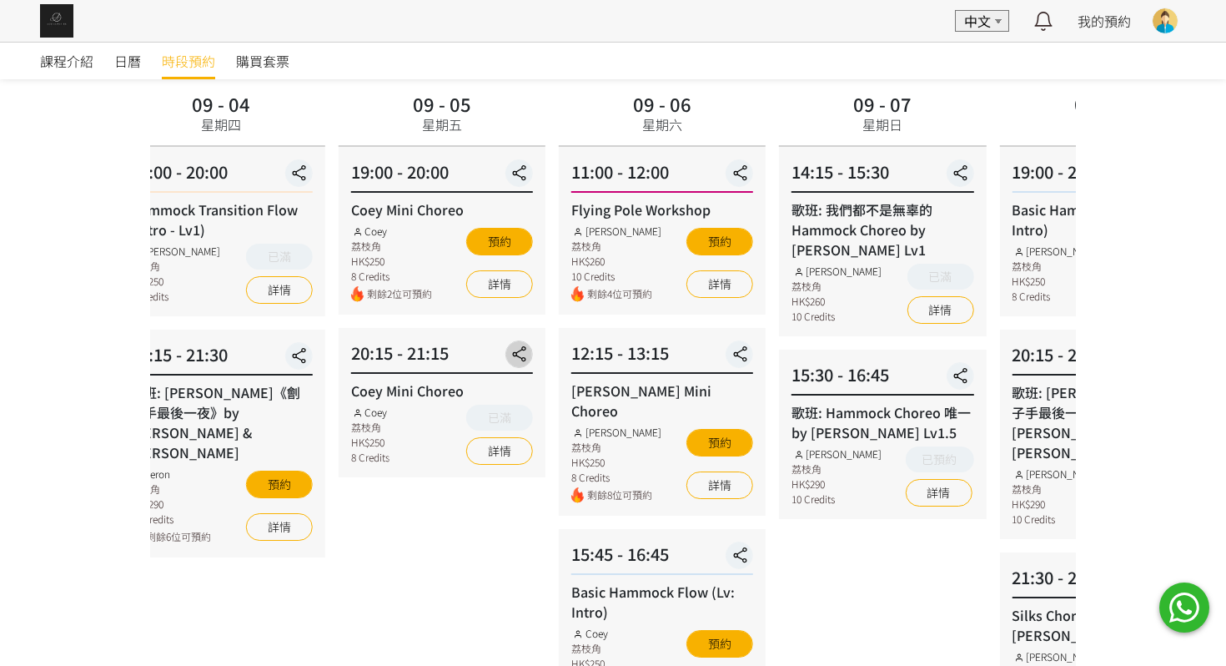
click at [411, 387] on div "20:15 - 21:15 Coey Mini Choreo Coey 荔枝角 HK$250 8 Credits 已滿 詳情" at bounding box center [442, 402] width 207 height 149
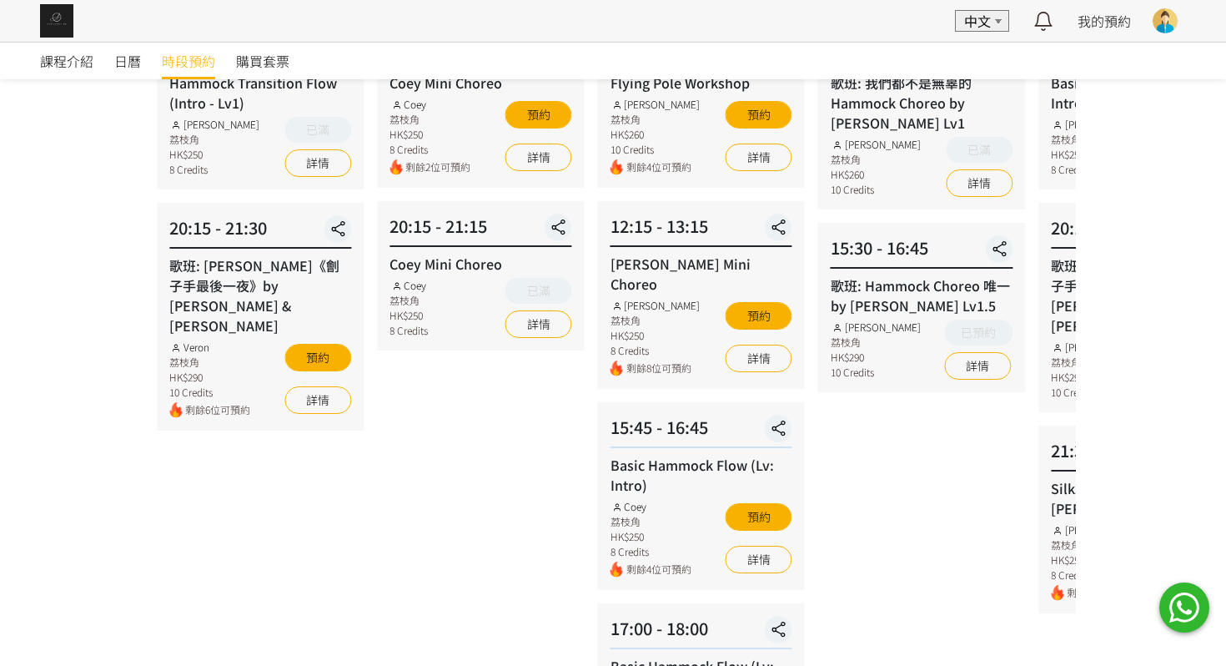
scroll to position [138, 0]
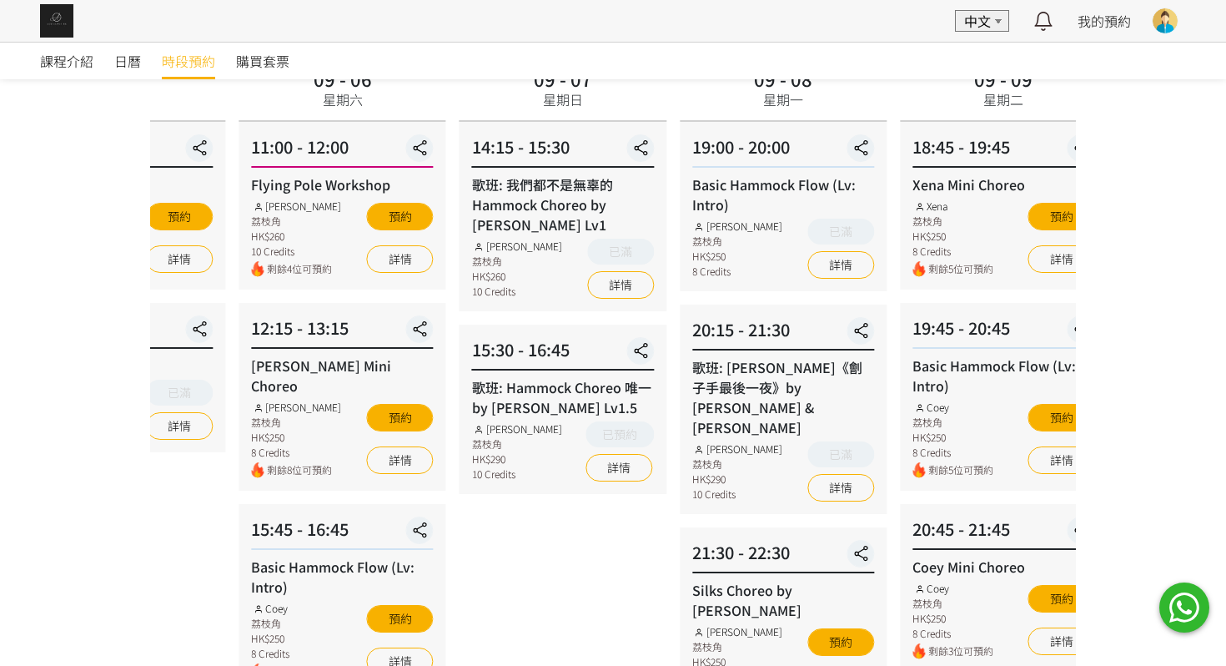
click at [525, 422] on div "歌班: Hammock Choreo 唯一 by [PERSON_NAME] Lv1.5 [PERSON_NAME] 荔枝角 HK$290 10 Credit…" at bounding box center [563, 429] width 182 height 104
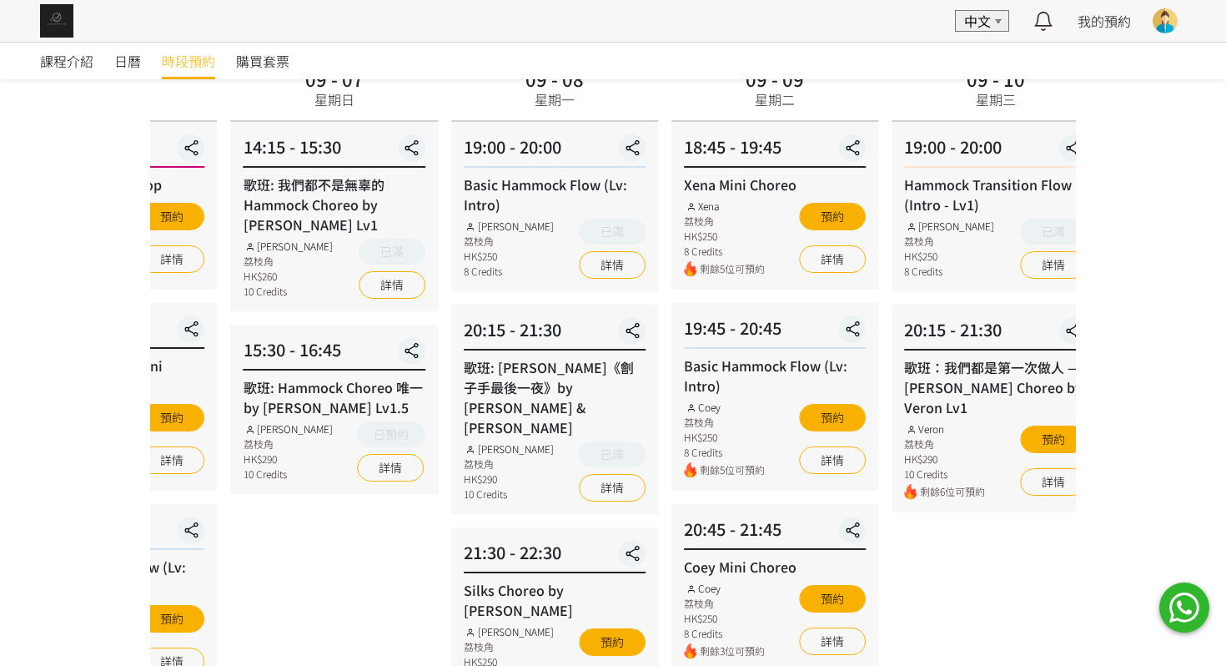
click at [594, 396] on div "歌班: [PERSON_NAME]《劊子手最後一夜》by [PERSON_NAME] & [PERSON_NAME]" at bounding box center [555, 397] width 182 height 80
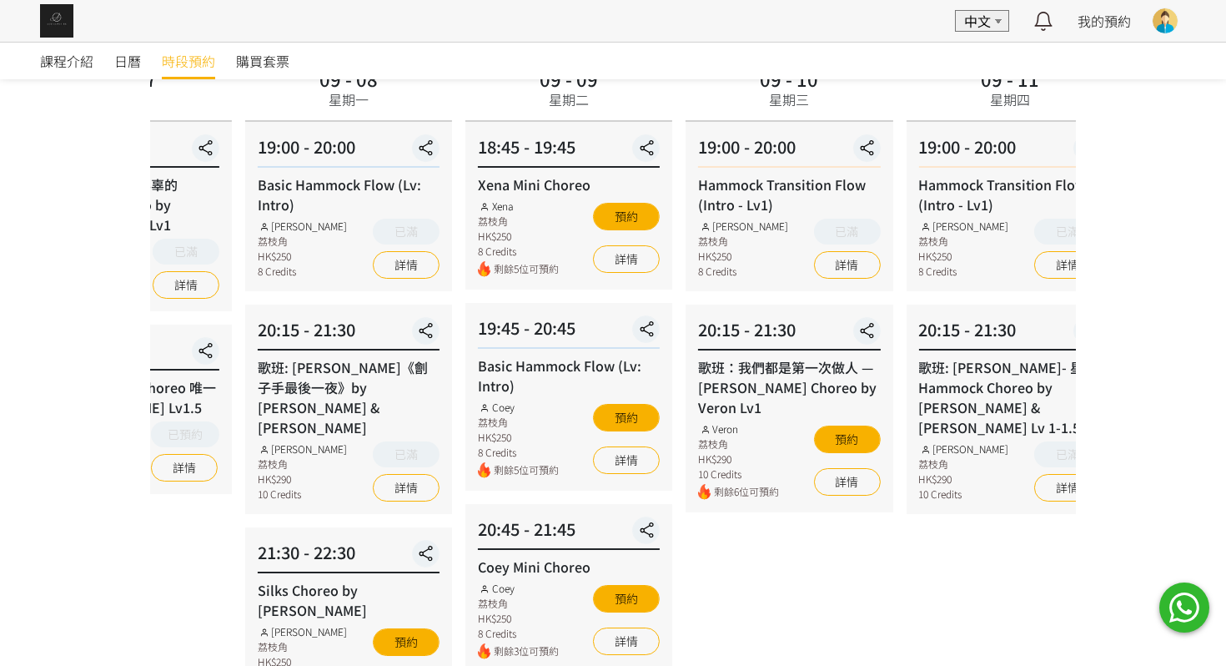
click at [625, 398] on div "Basic Hammock Flow (Lv: Intro) Coey 荔枝角 HK$250 8 Credits 剩餘5位可預約 預約 詳情" at bounding box center [569, 416] width 182 height 123
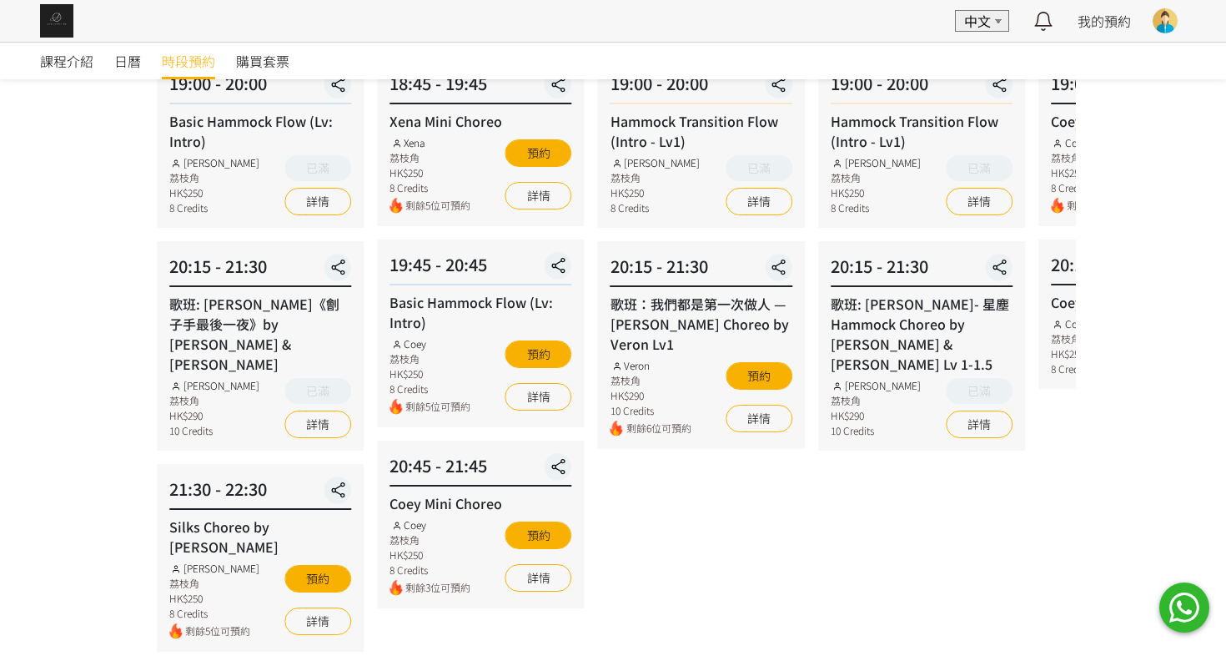
scroll to position [196, 0]
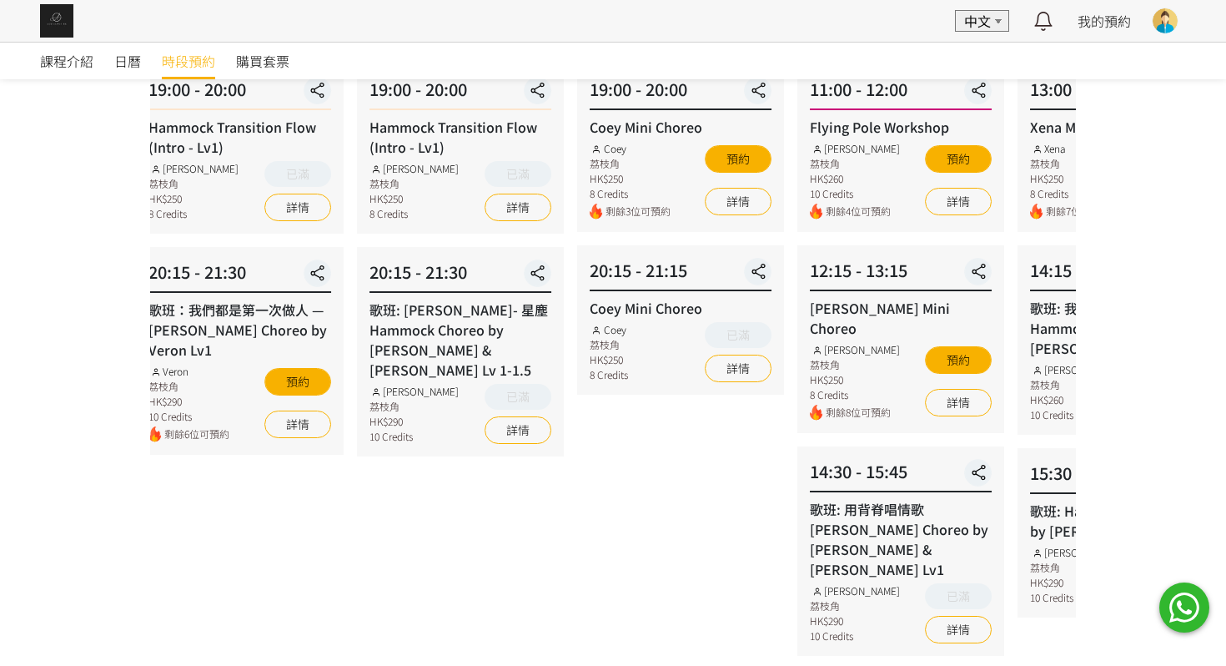
click at [414, 379] on div "歌班: [PERSON_NAME]- 星塵 Hammock Choreo by [PERSON_NAME] & [PERSON_NAME] Lv 1-1.5 …" at bounding box center [460, 371] width 182 height 144
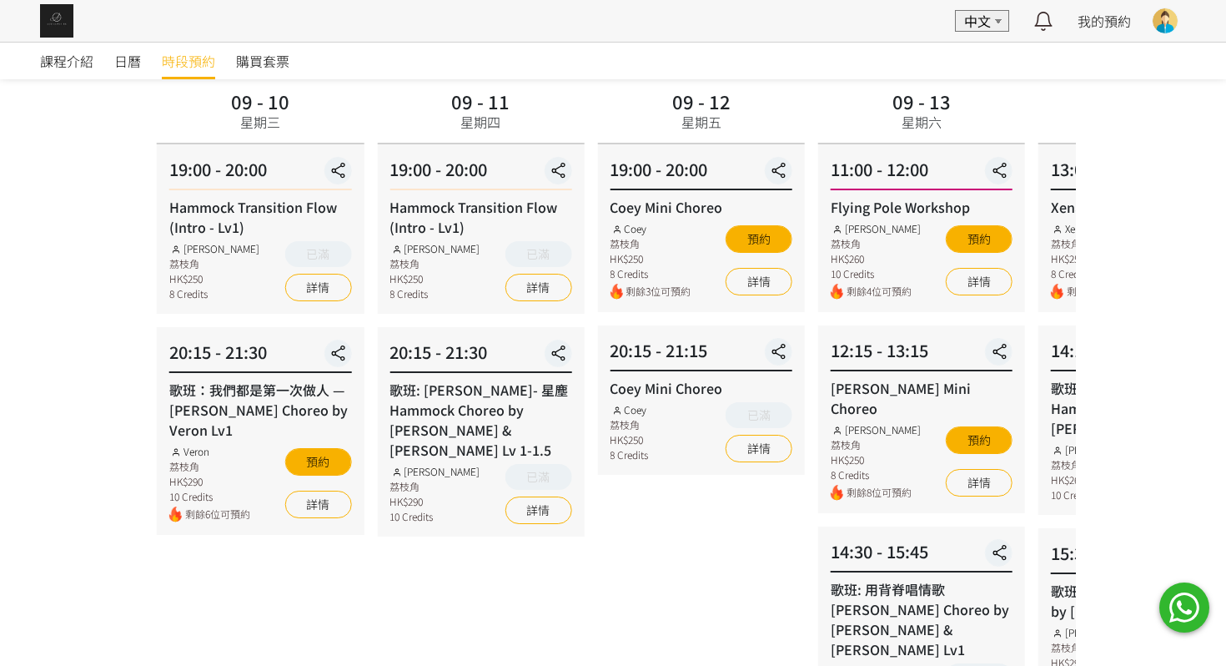
scroll to position [113, 0]
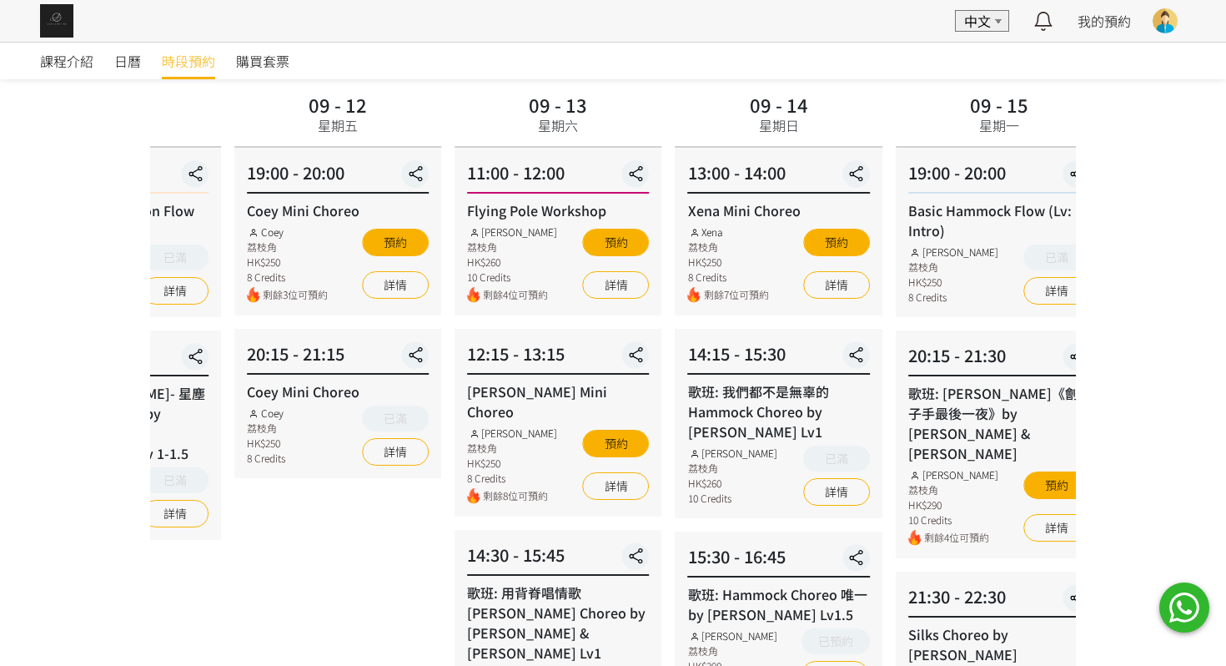
click at [546, 343] on div "12:15 - 13:15 [PERSON_NAME] Choreo [PERSON_NAME] 荔枝角 HK$250 8 Credits 剩餘8位可預約 預…" at bounding box center [558, 423] width 207 height 188
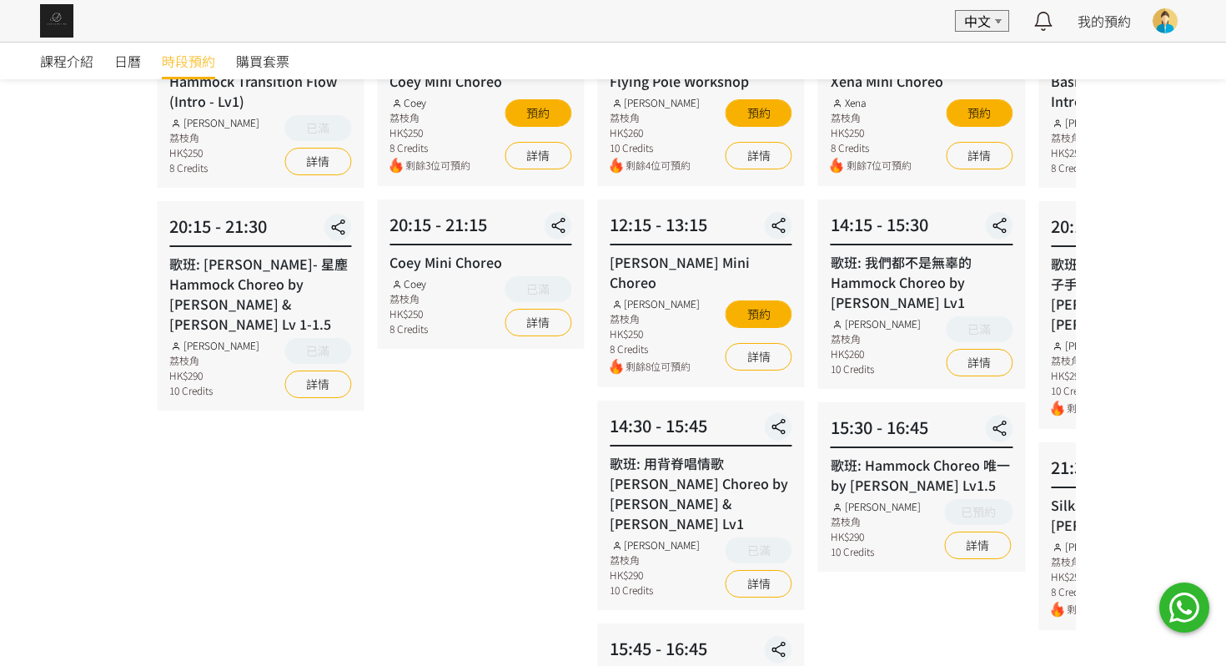
scroll to position [0, 0]
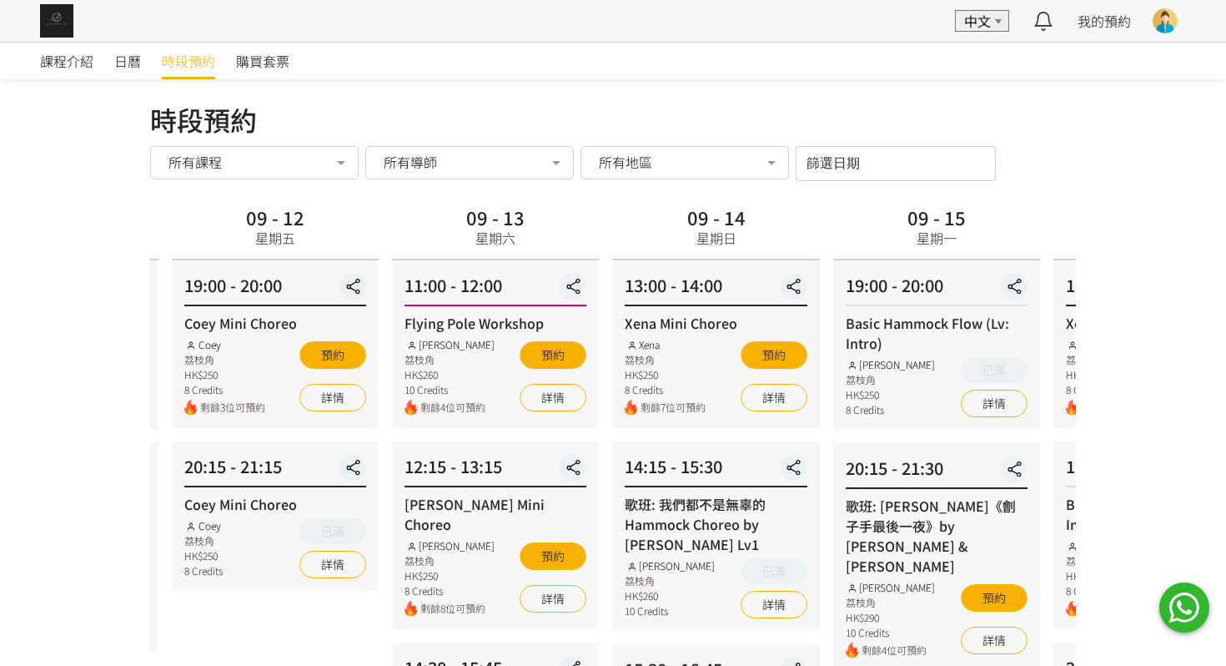
click at [613, 427] on div "13:00 - 14:00 Xena Mini Choreo Xena 荔枝角 HK$250 8 Credits 剩餘7位可預約 預約 詳情" at bounding box center [715, 344] width 207 height 168
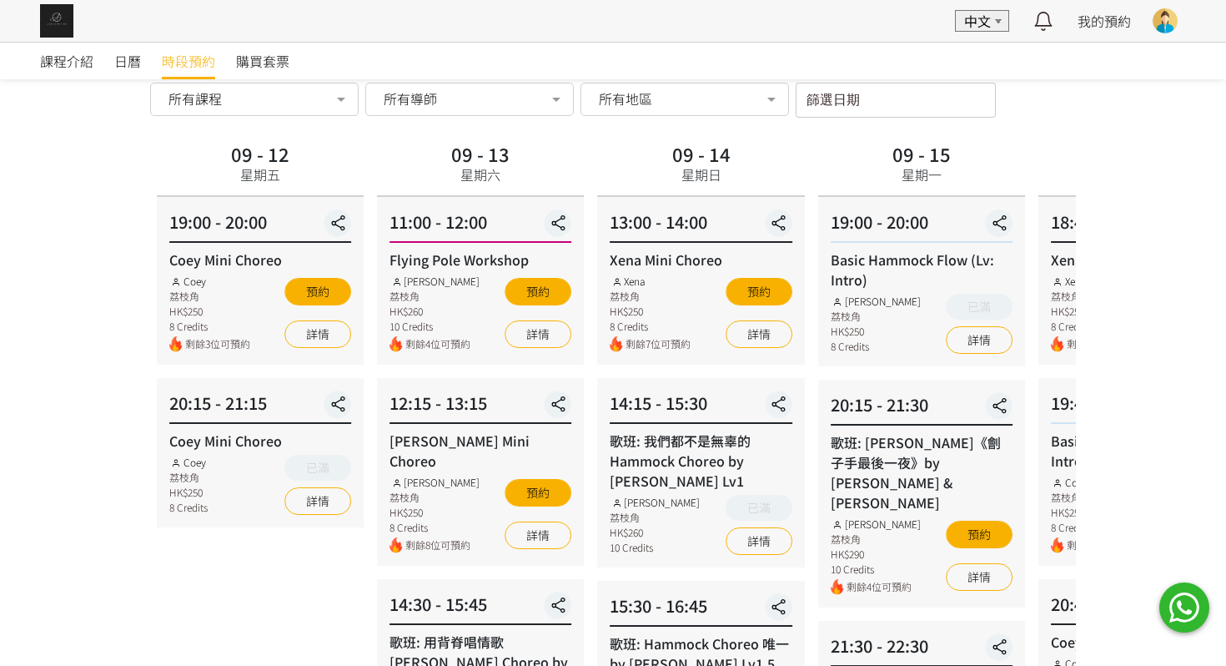
scroll to position [48, 0]
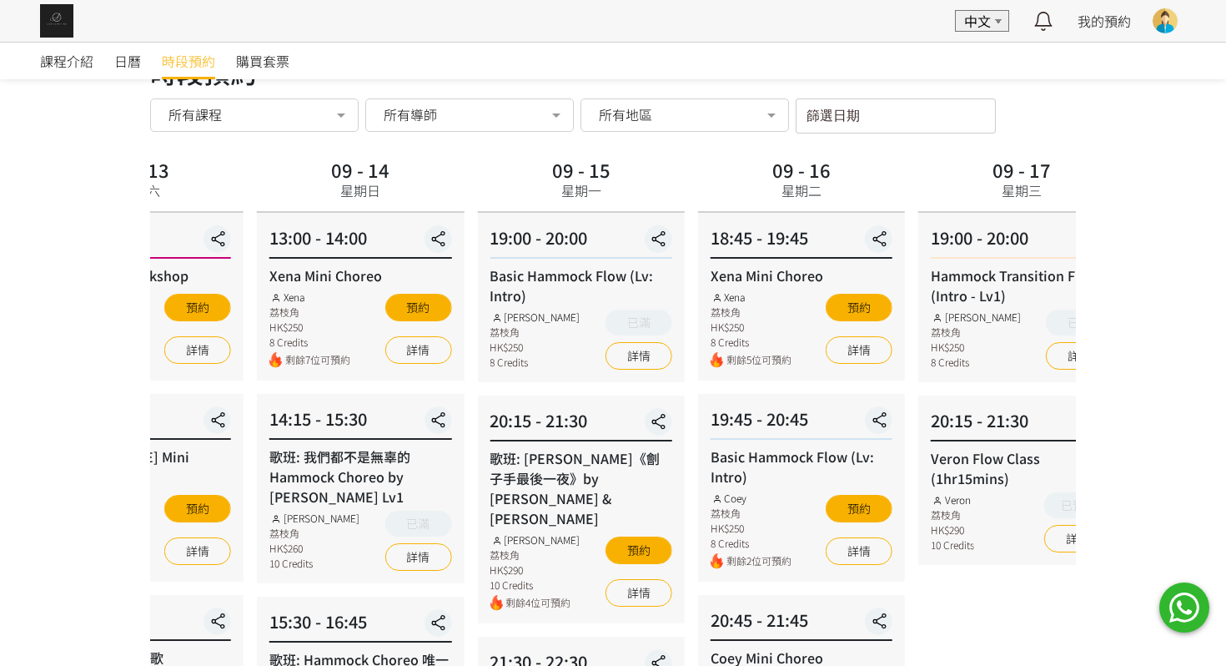
click at [477, 374] on div "19:00 - 20:00 Basic Hammock Flow (Lv: Intro) [PERSON_NAME] 荔枝角 HK$250 8 Credits…" at bounding box center [580, 297] width 207 height 169
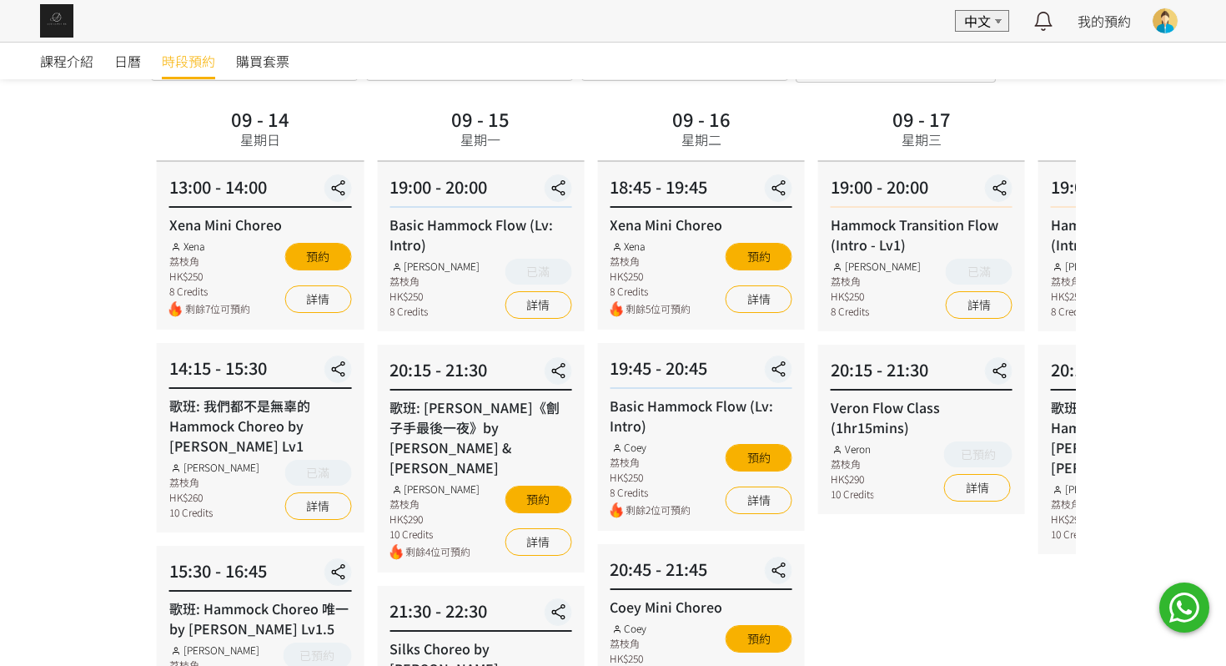
scroll to position [10, 0]
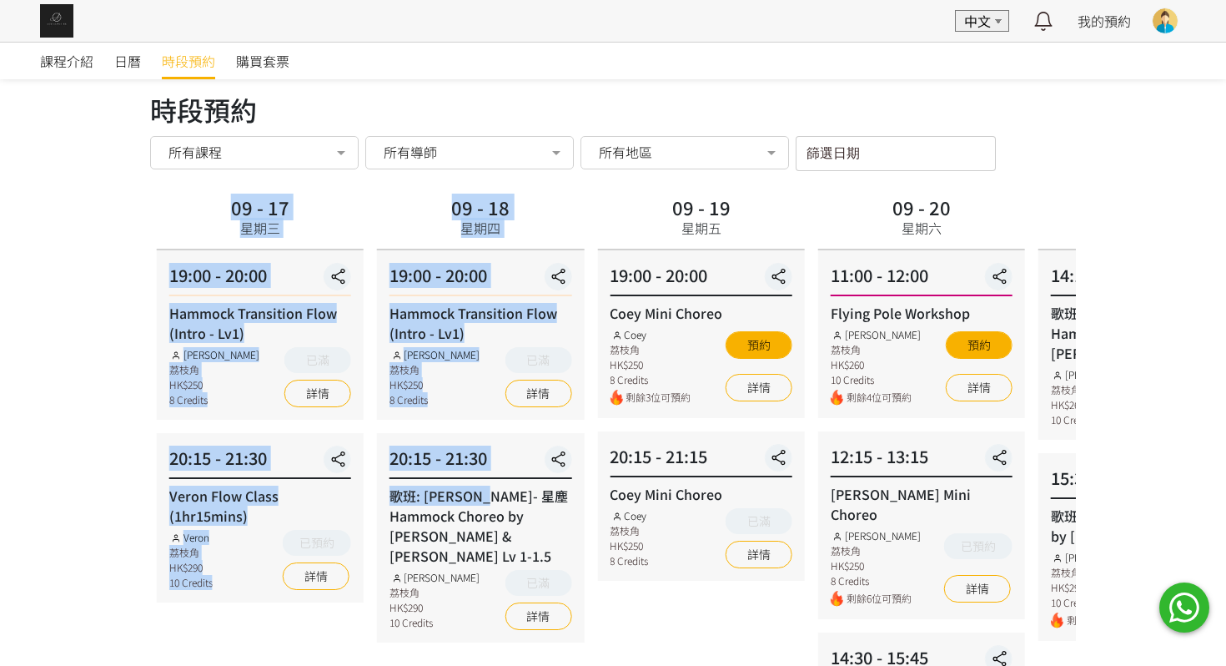
drag, startPoint x: 86, startPoint y: 463, endPoint x: 494, endPoint y: 485, distance: 408.5
click at [315, 294] on div "19:00 - 20:00" at bounding box center [260, 279] width 182 height 33
click at [295, 304] on div "Hammock Transition Flow (Intro - Lv1)" at bounding box center [260, 323] width 182 height 40
click at [276, 254] on div "19:00 - 20:00 Hammock Transition Flow (Intro - Lv1) [PERSON_NAME] 荔枝角 HK$250 8 …" at bounding box center [260, 334] width 207 height 169
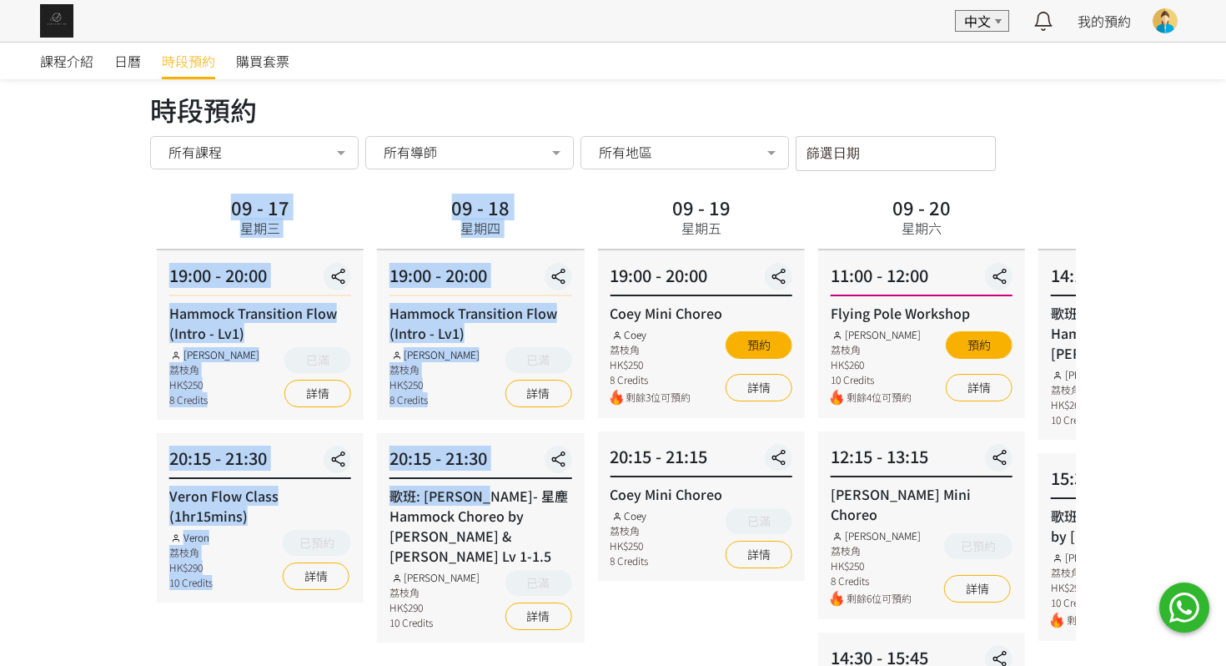
click at [261, 234] on div "星期三" at bounding box center [260, 228] width 40 height 20
click at [274, 198] on div "09 - 17" at bounding box center [260, 207] width 58 height 18
click at [274, 191] on div "09 - 17 星期三" at bounding box center [260, 217] width 72 height 53
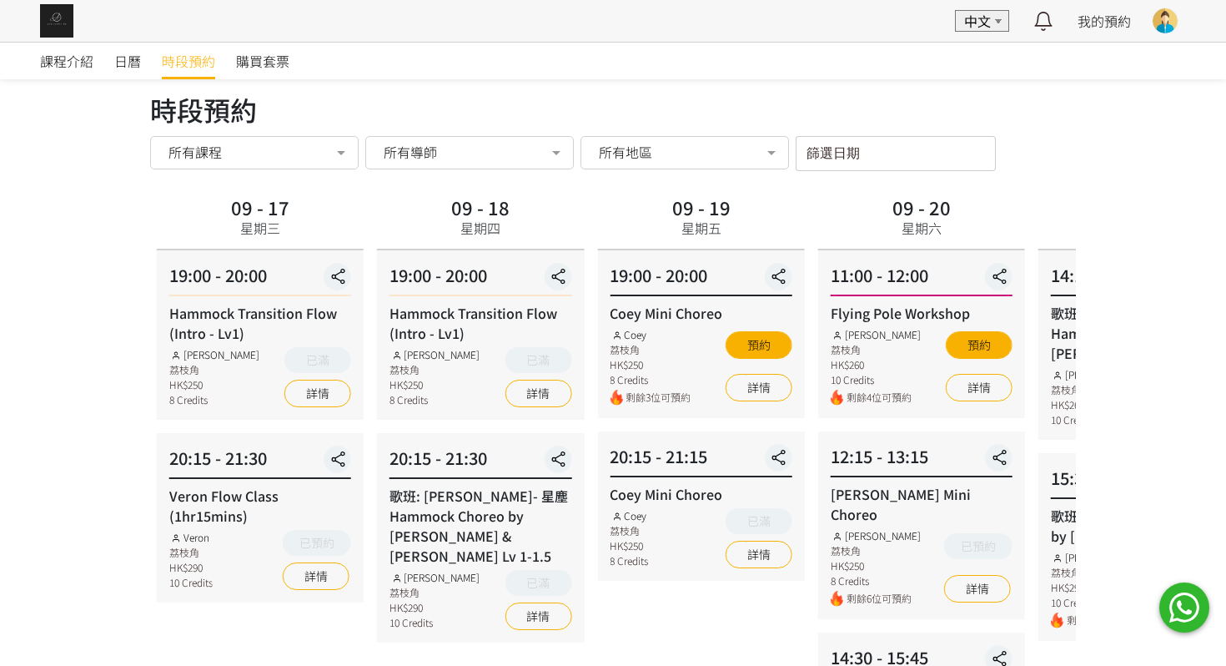
click at [333, 123] on div "時段預約" at bounding box center [613, 109] width 926 height 40
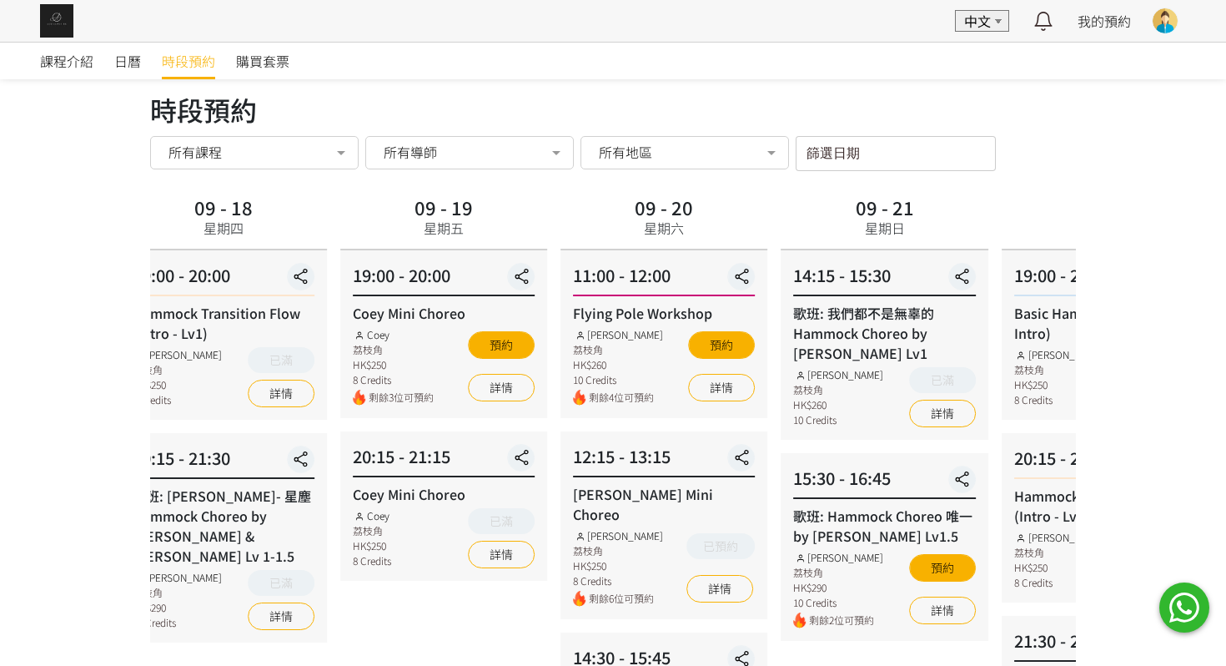
click at [408, 308] on div "Coey Mini Choreo" at bounding box center [444, 313] width 182 height 20
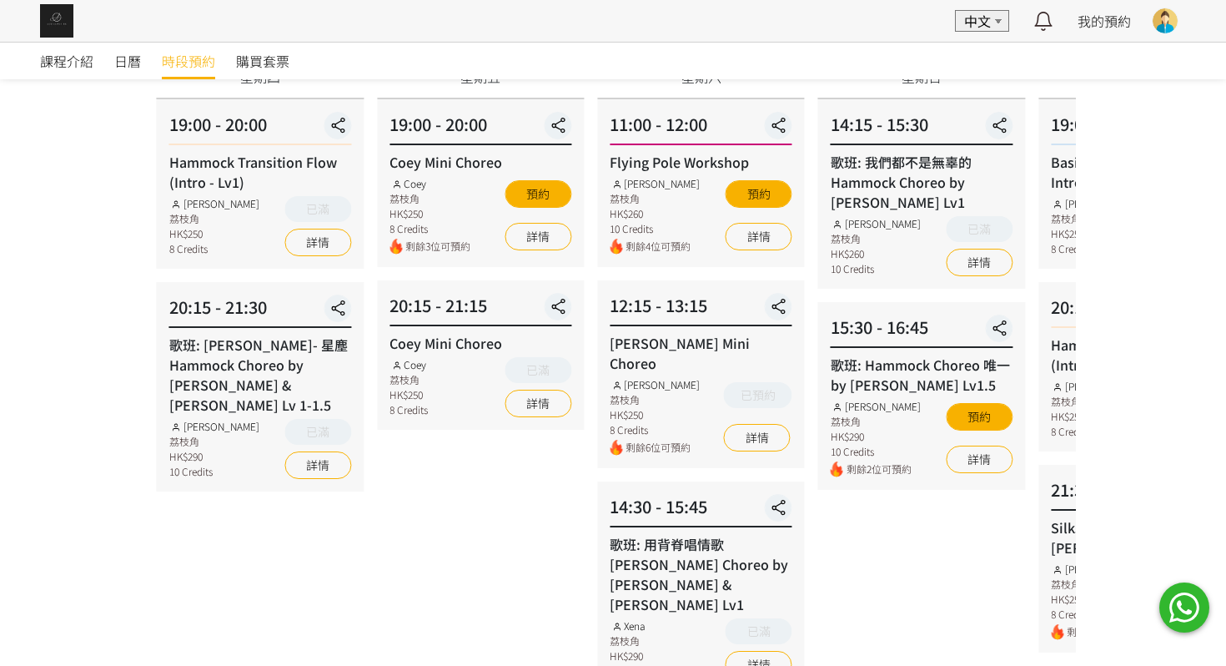
scroll to position [246, 0]
